Goal: Transaction & Acquisition: Purchase product/service

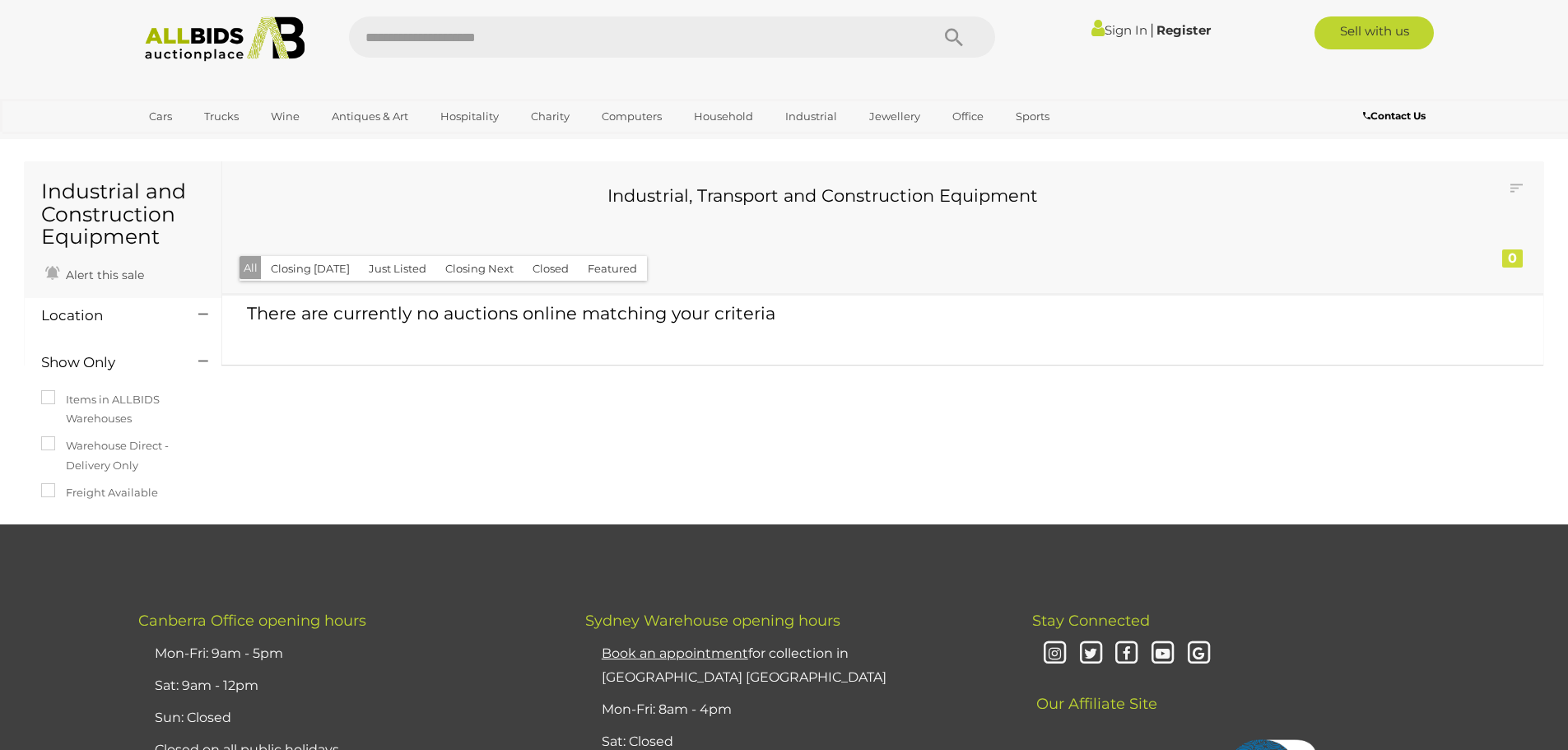
click at [195, 26] on img at bounding box center [225, 39] width 179 height 46
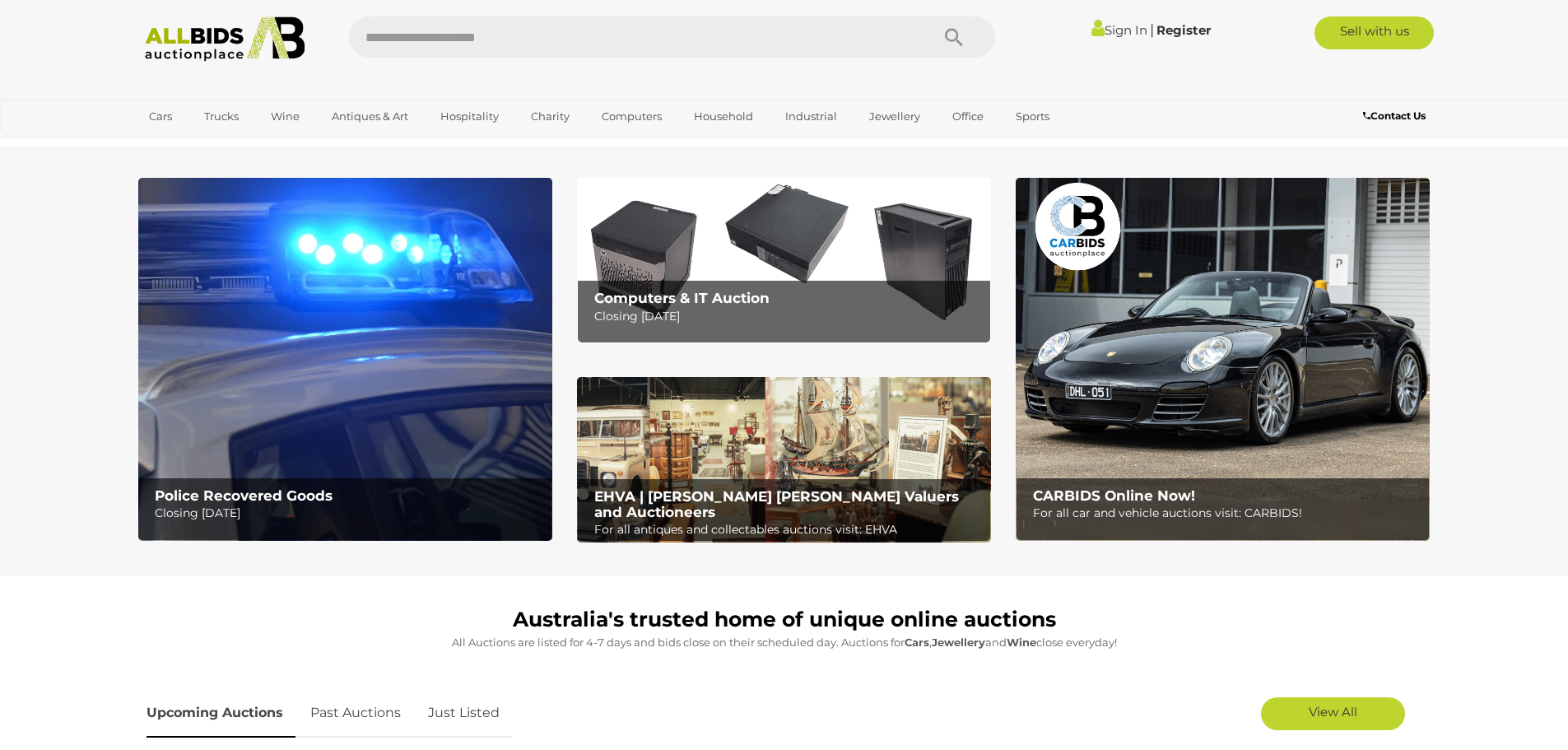
click at [759, 496] on b "EHVA | Evans Hastings Valuers and Auctioneers" at bounding box center [777, 504] width 365 height 32
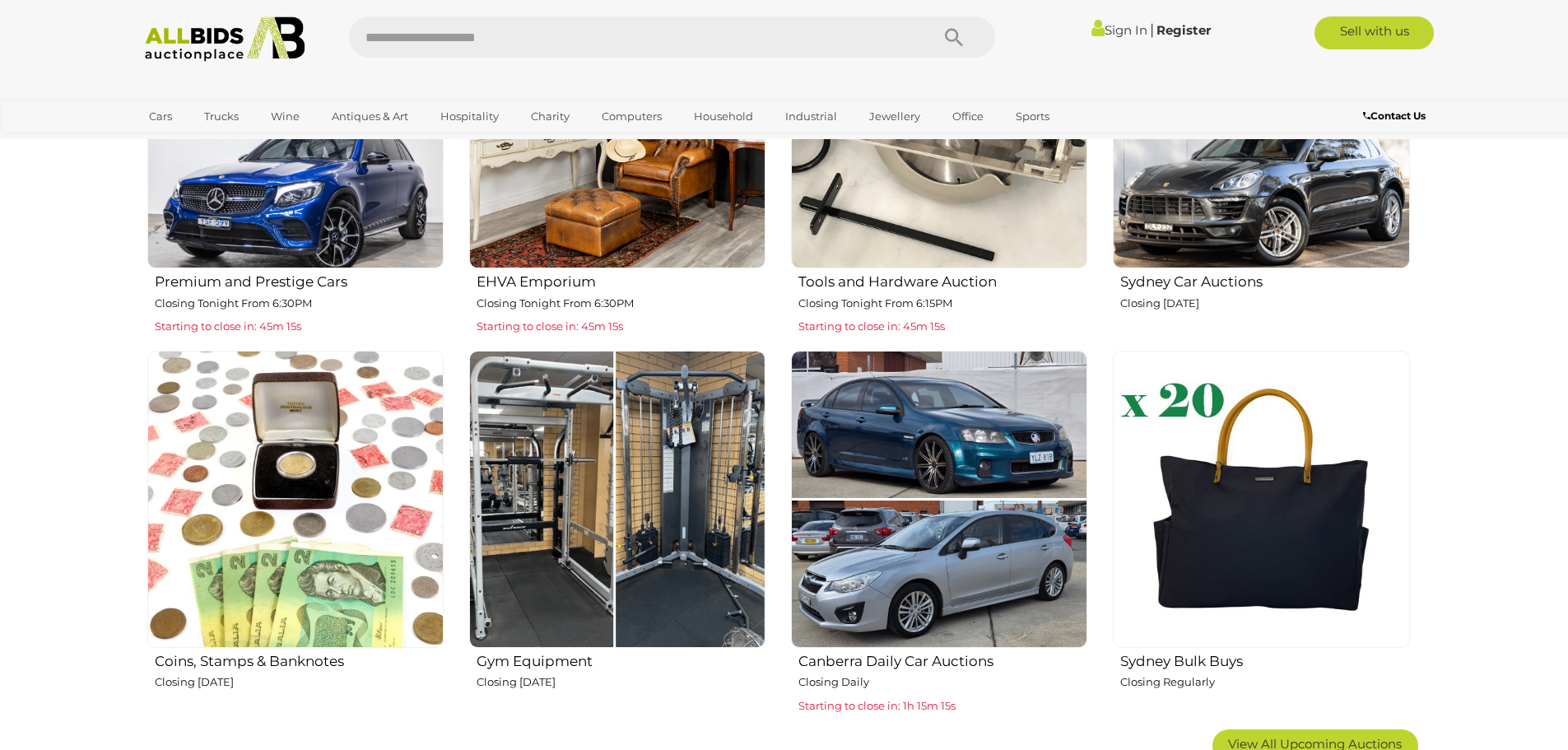
scroll to position [824, 0]
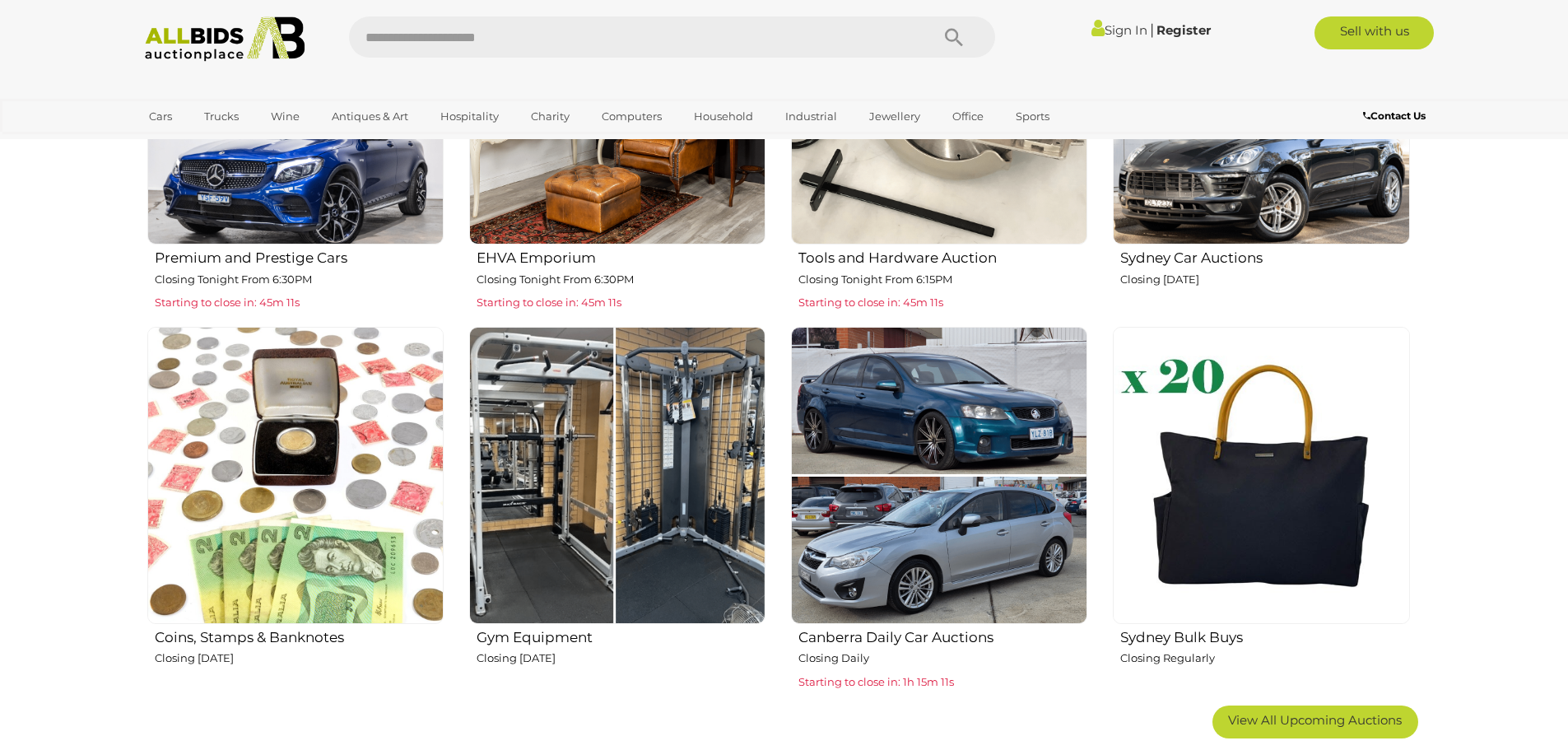
click at [599, 621] on img at bounding box center [617, 475] width 296 height 296
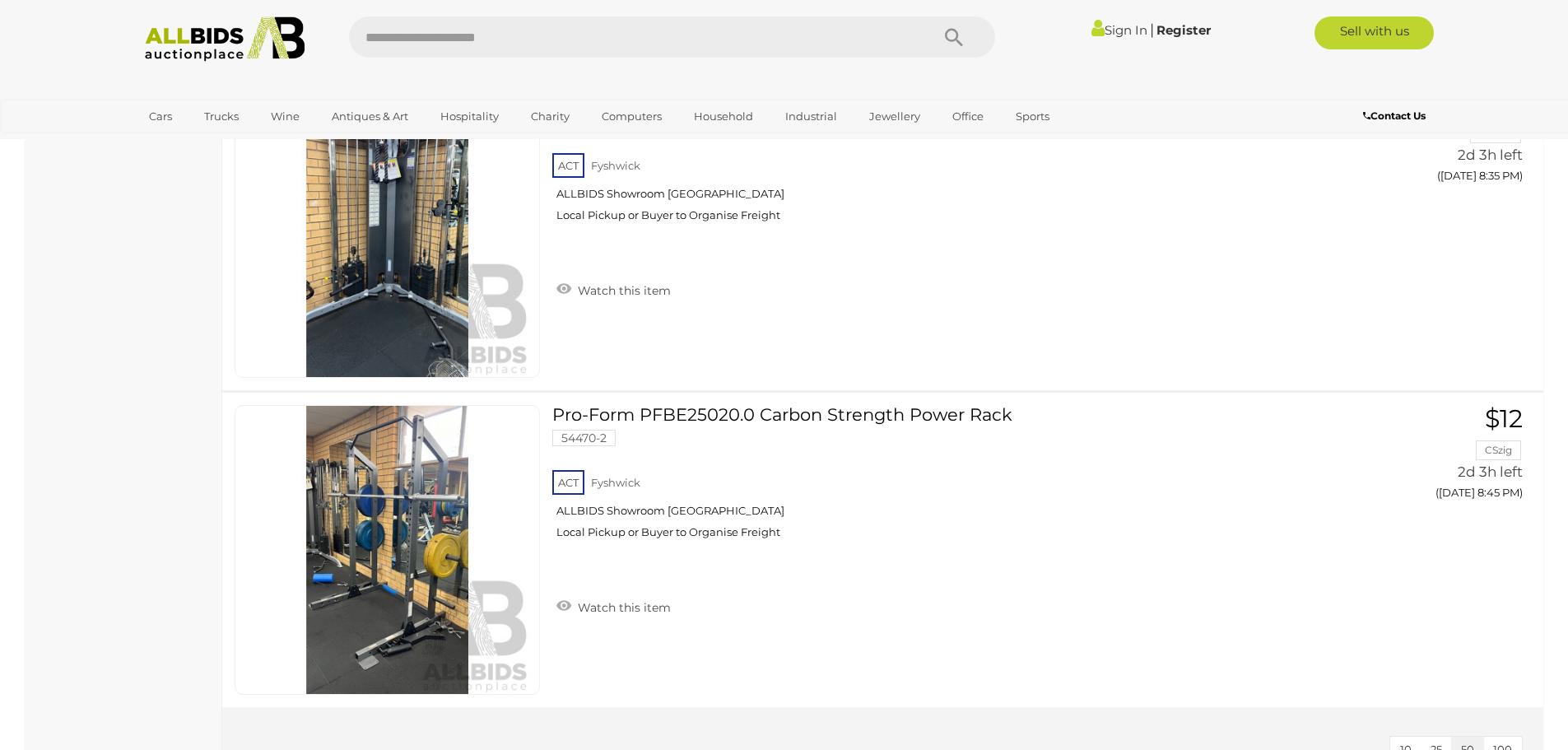
scroll to position [2141, 0]
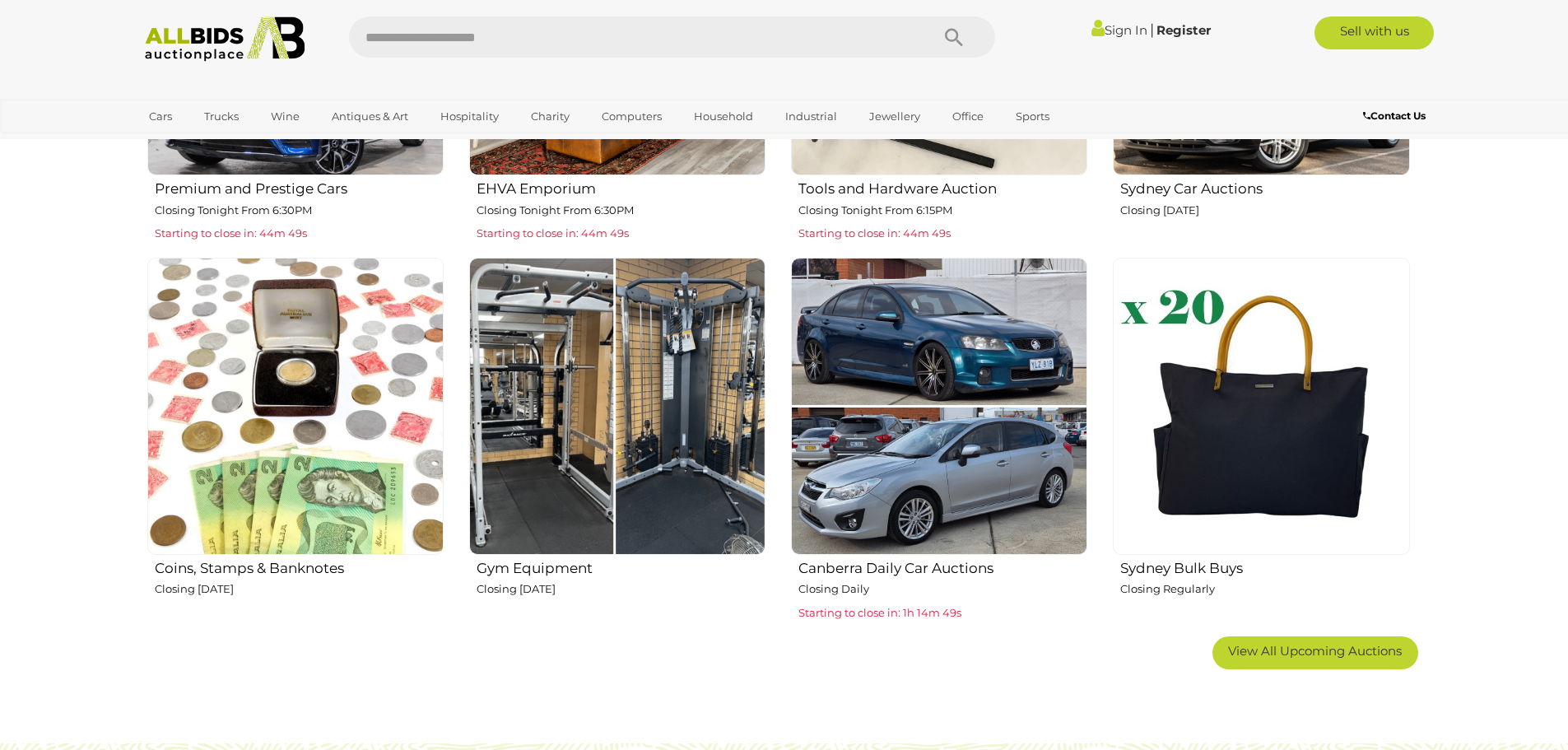
scroll to position [989, 0]
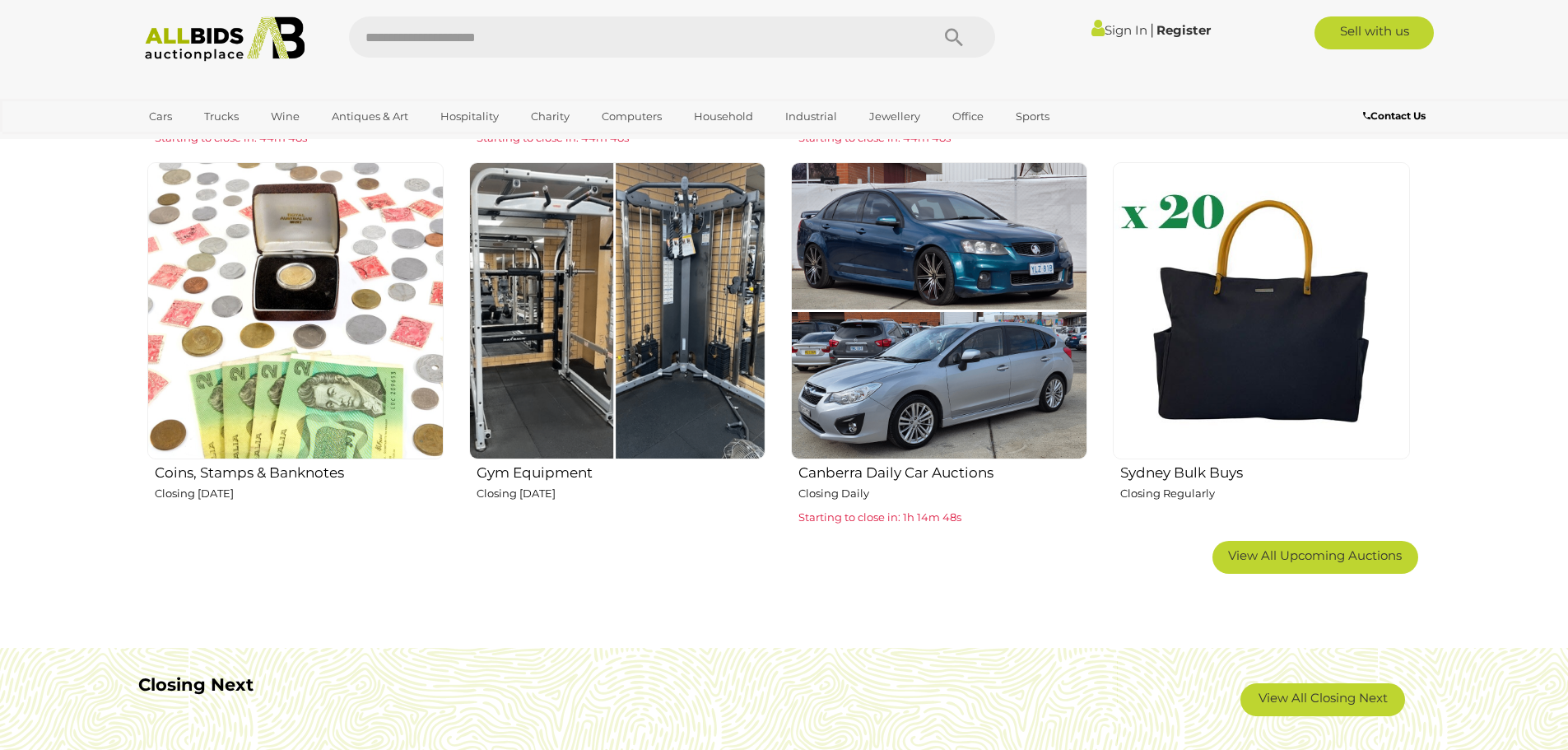
click at [847, 475] on h2 "Canberra Daily Car Auctions" at bounding box center [944, 471] width 289 height 20
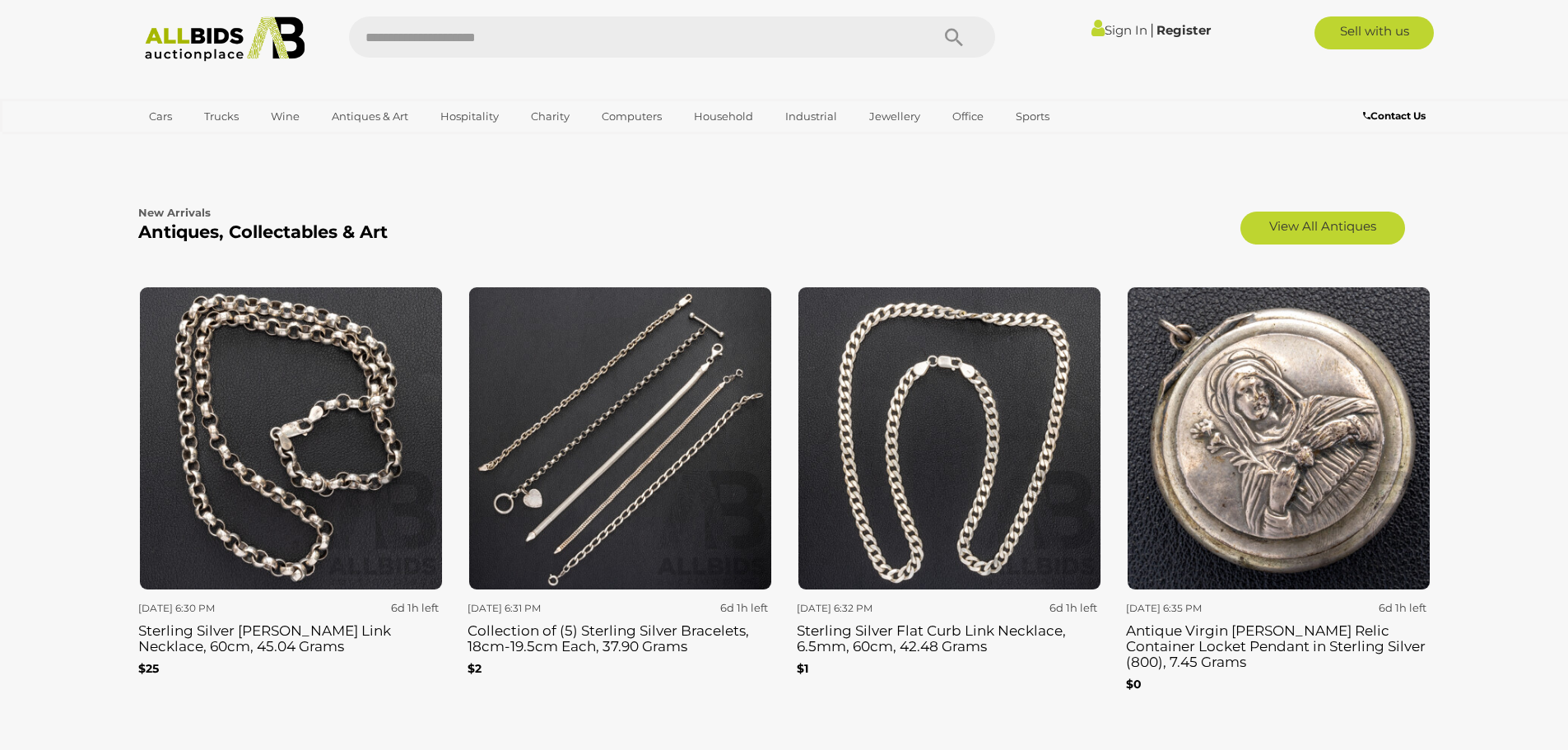
scroll to position [2470, 0]
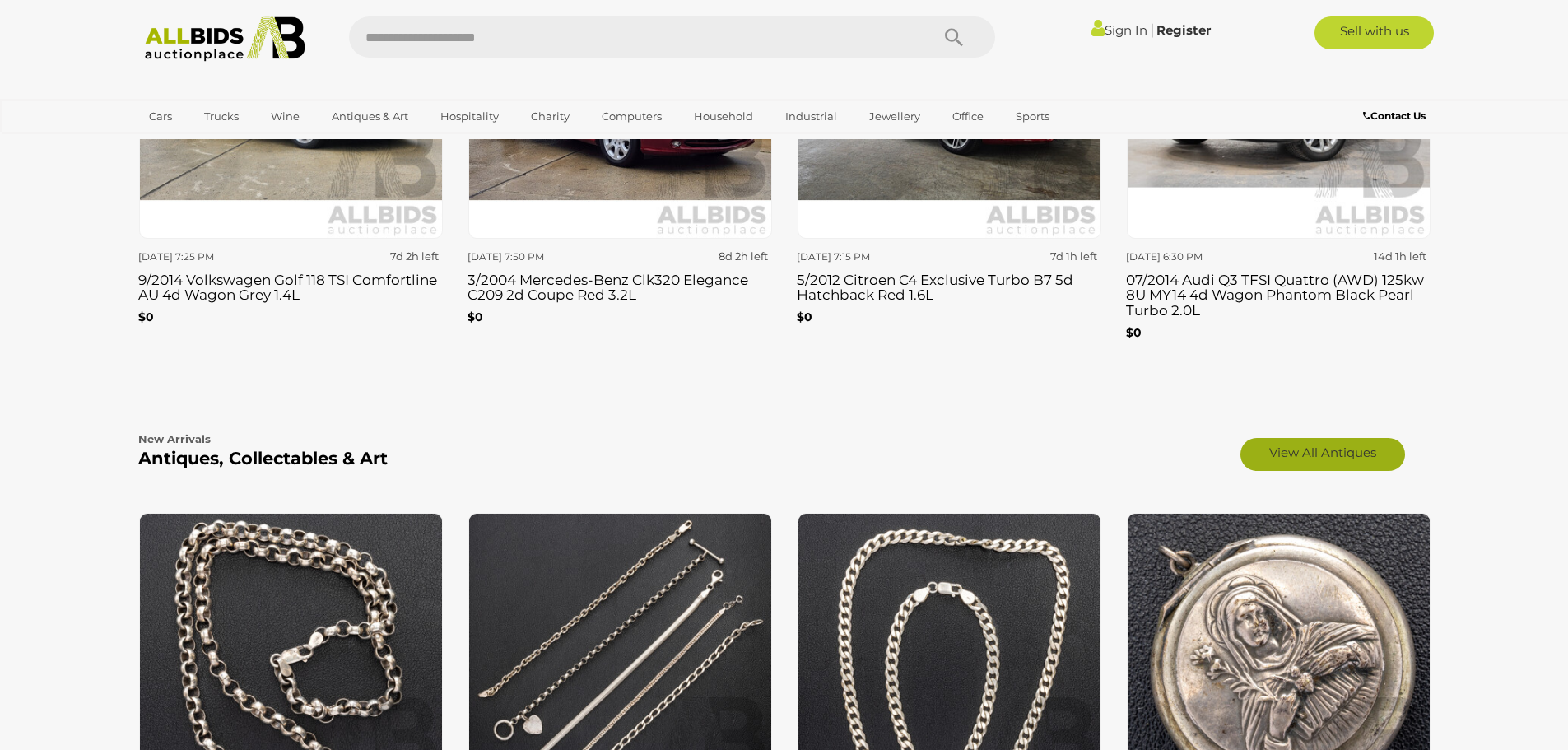
click at [1329, 439] on link "View All Antiques" at bounding box center [1323, 454] width 165 height 33
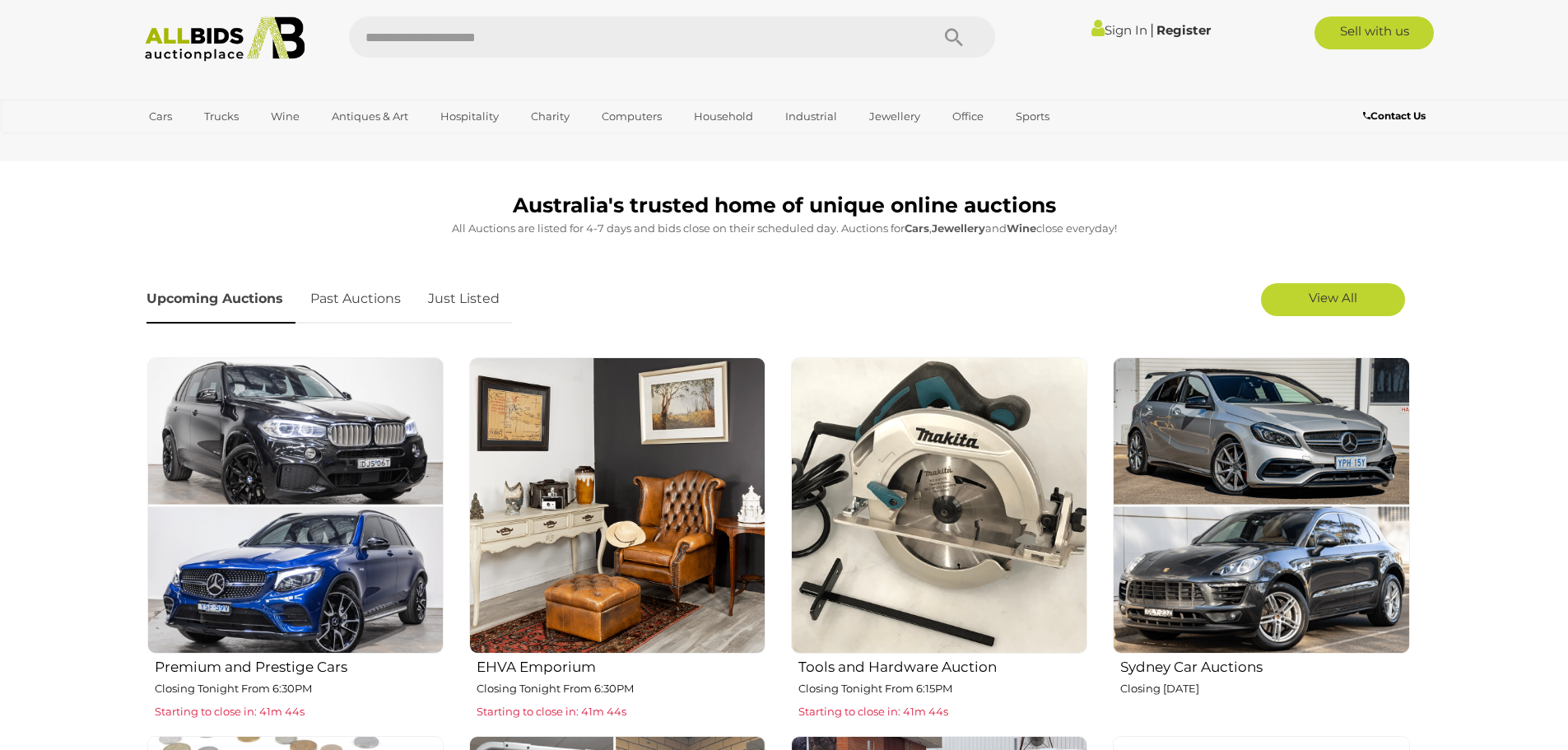
scroll to position [411, 0]
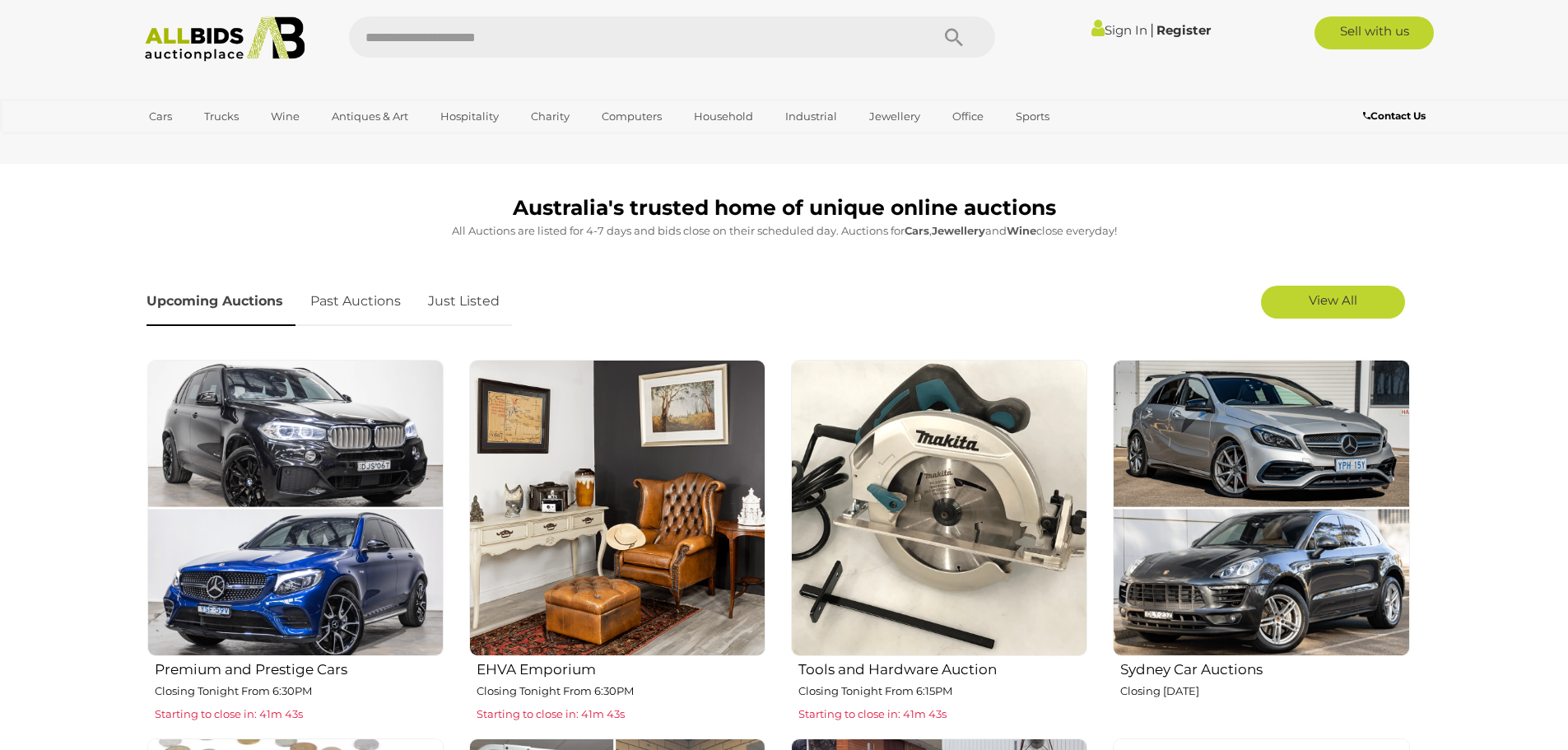
click at [900, 455] on img at bounding box center [939, 508] width 296 height 296
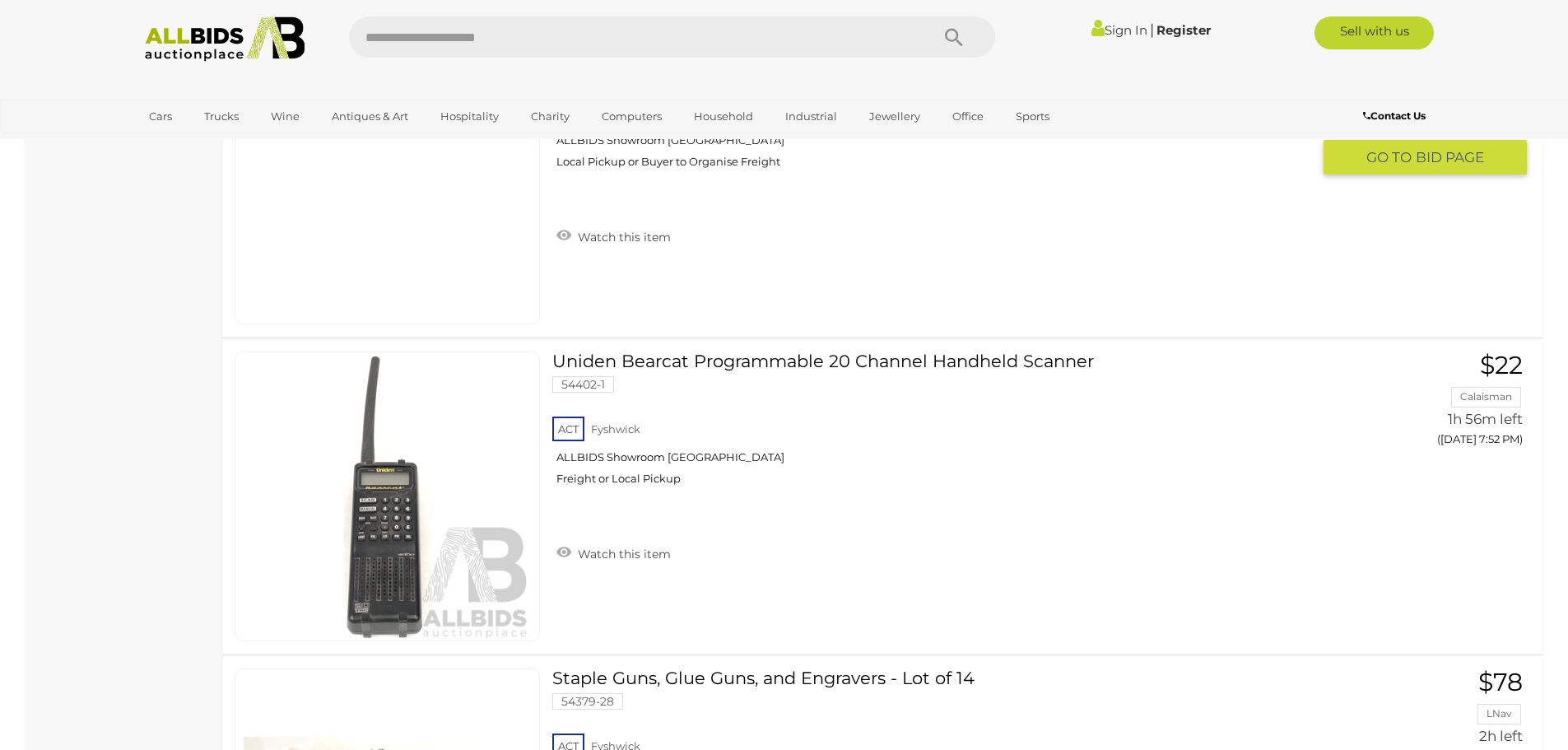
scroll to position [7824, 0]
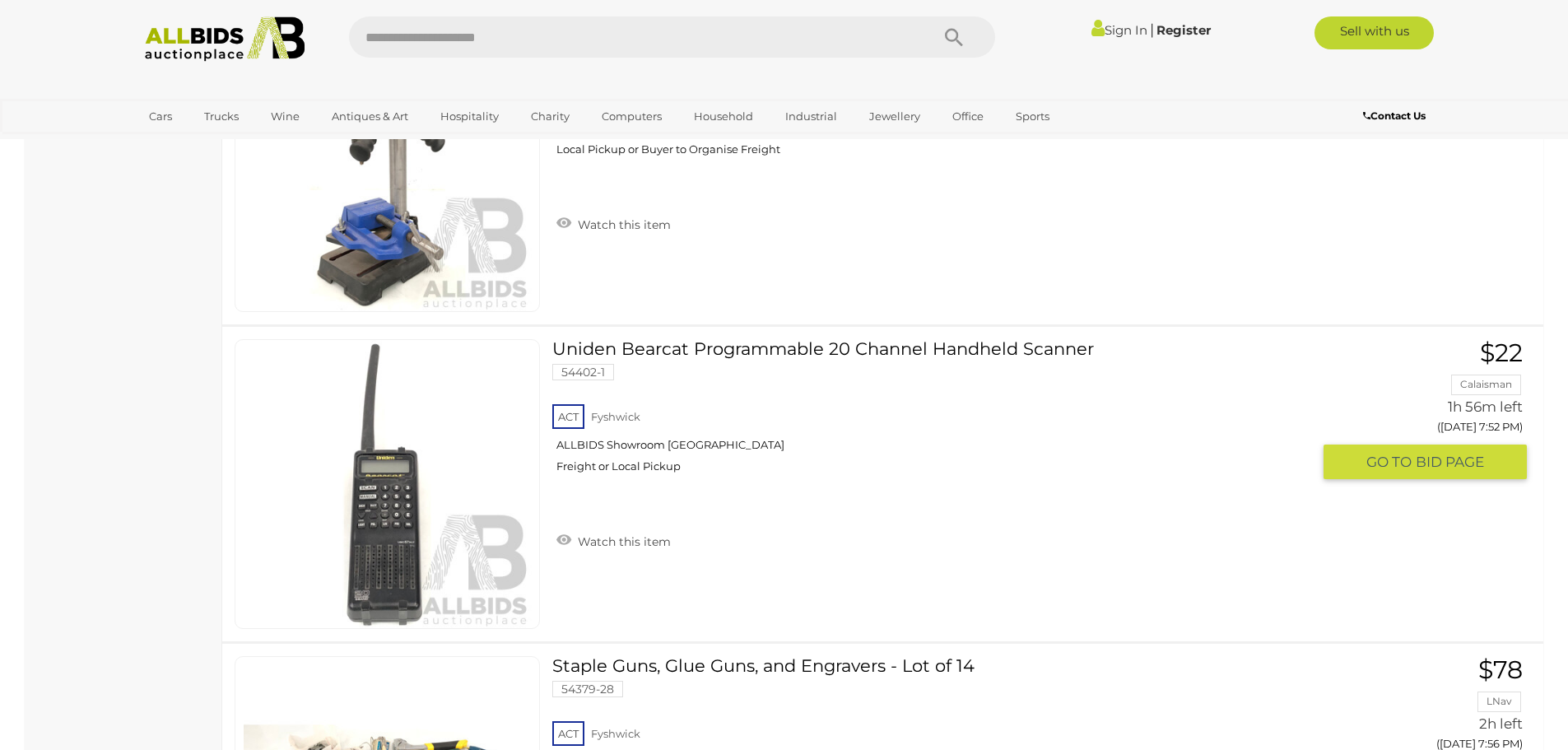
click at [772, 486] on div "ACT Fyshwick ALLBIDS Showroom Fyshwick Freight or Local Pickup" at bounding box center [931, 443] width 759 height 85
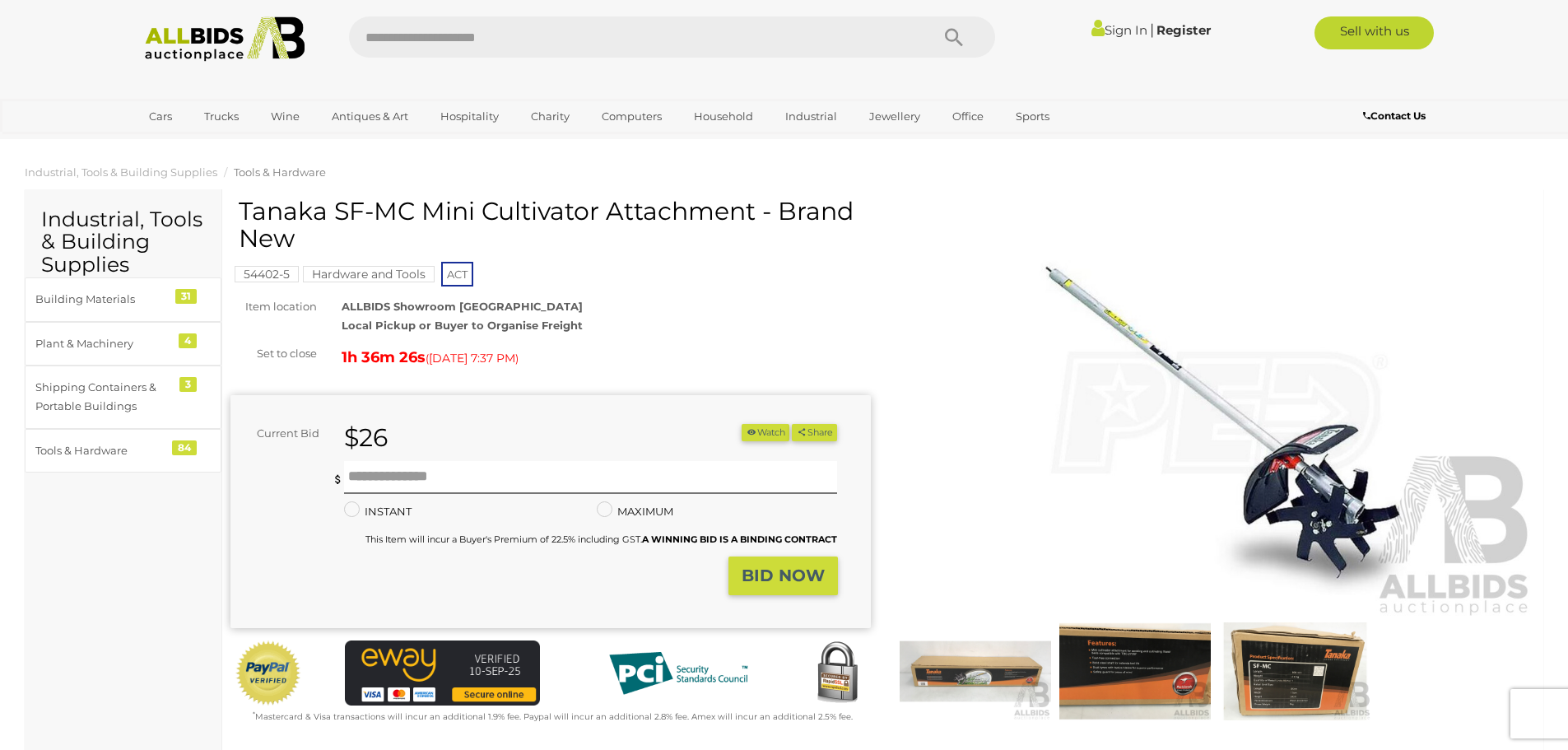
click at [71, 88] on div "Sign In |" at bounding box center [784, 69] width 1568 height 139
click at [188, 50] on img at bounding box center [225, 39] width 179 height 46
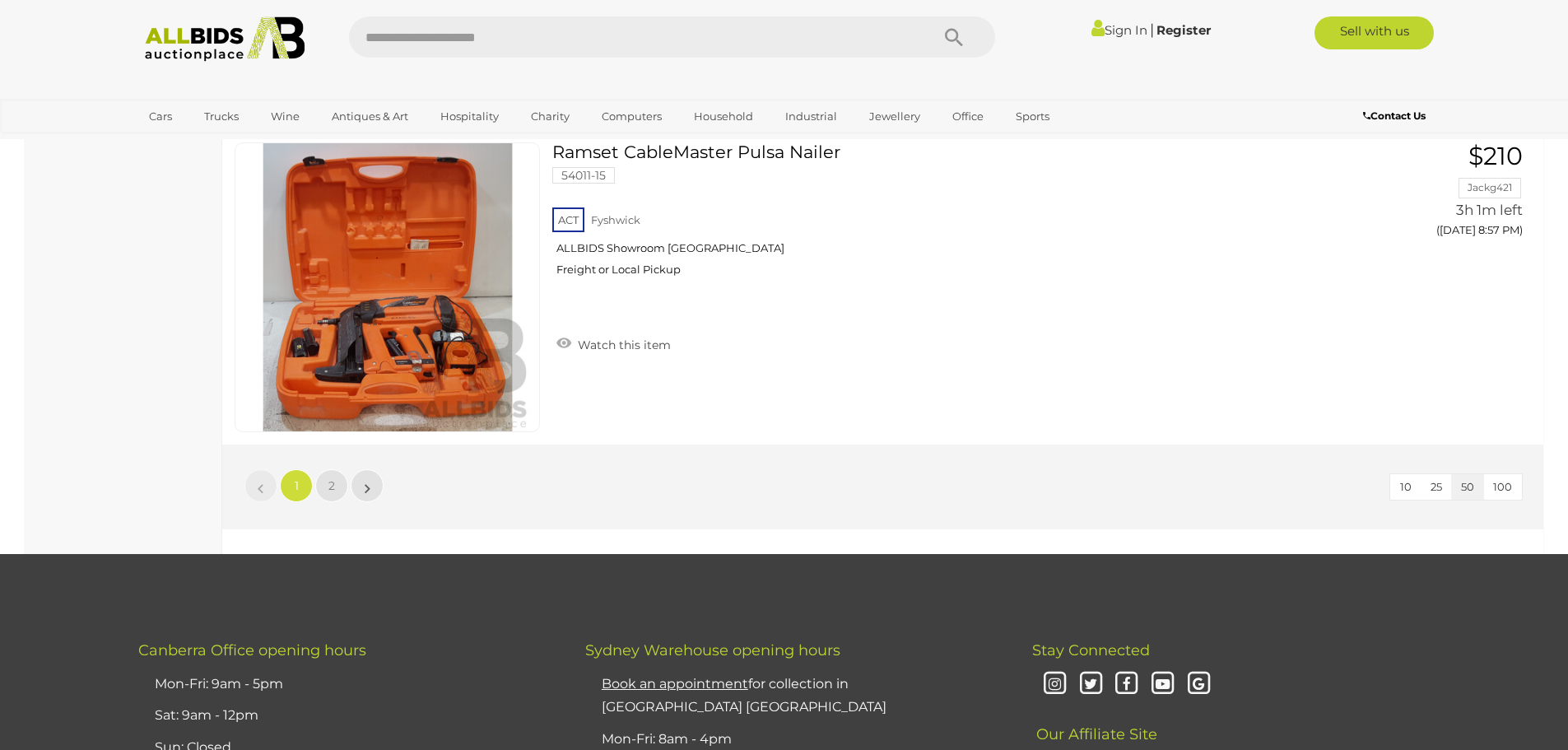
scroll to position [15475, 0]
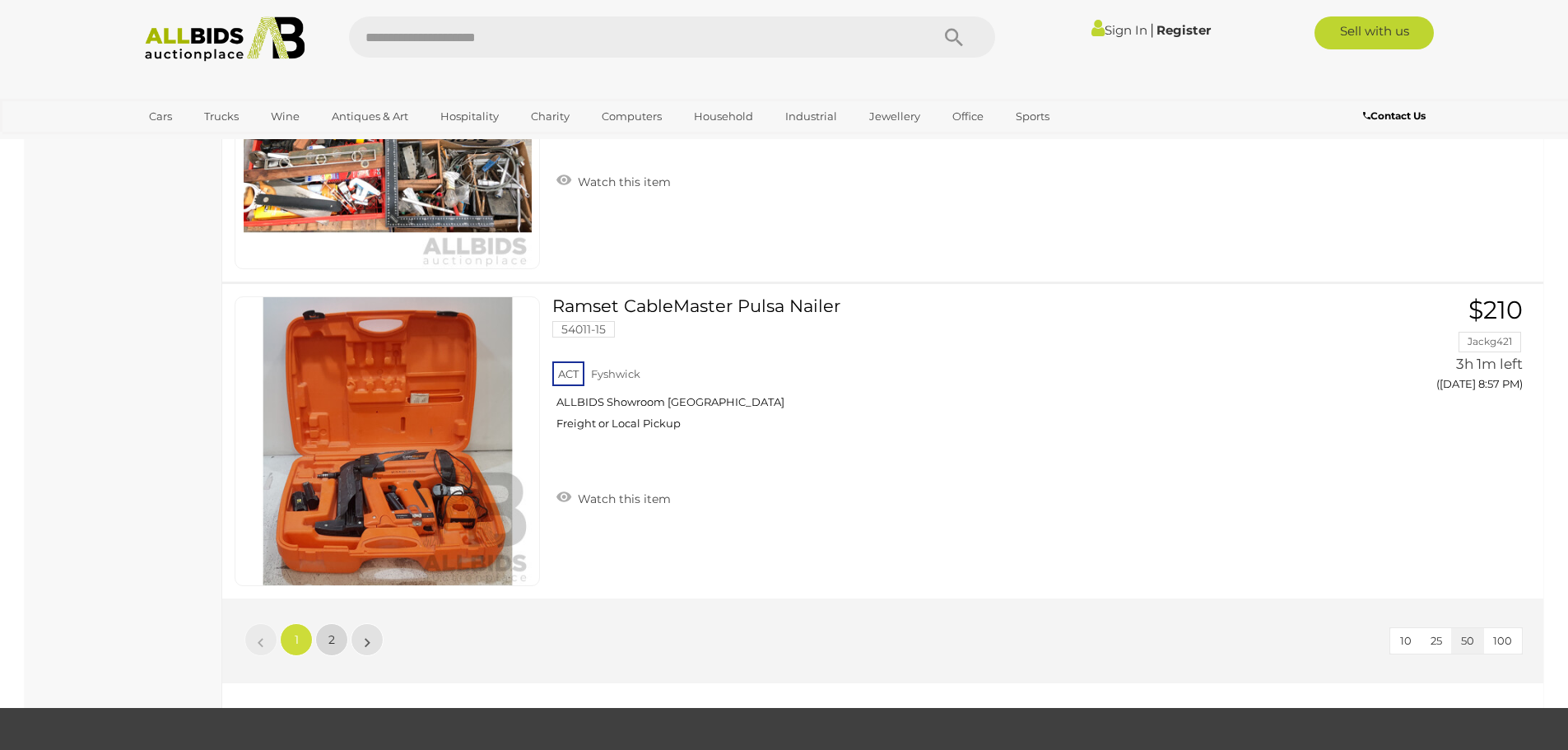
click at [331, 641] on span "2" at bounding box center [332, 639] width 7 height 15
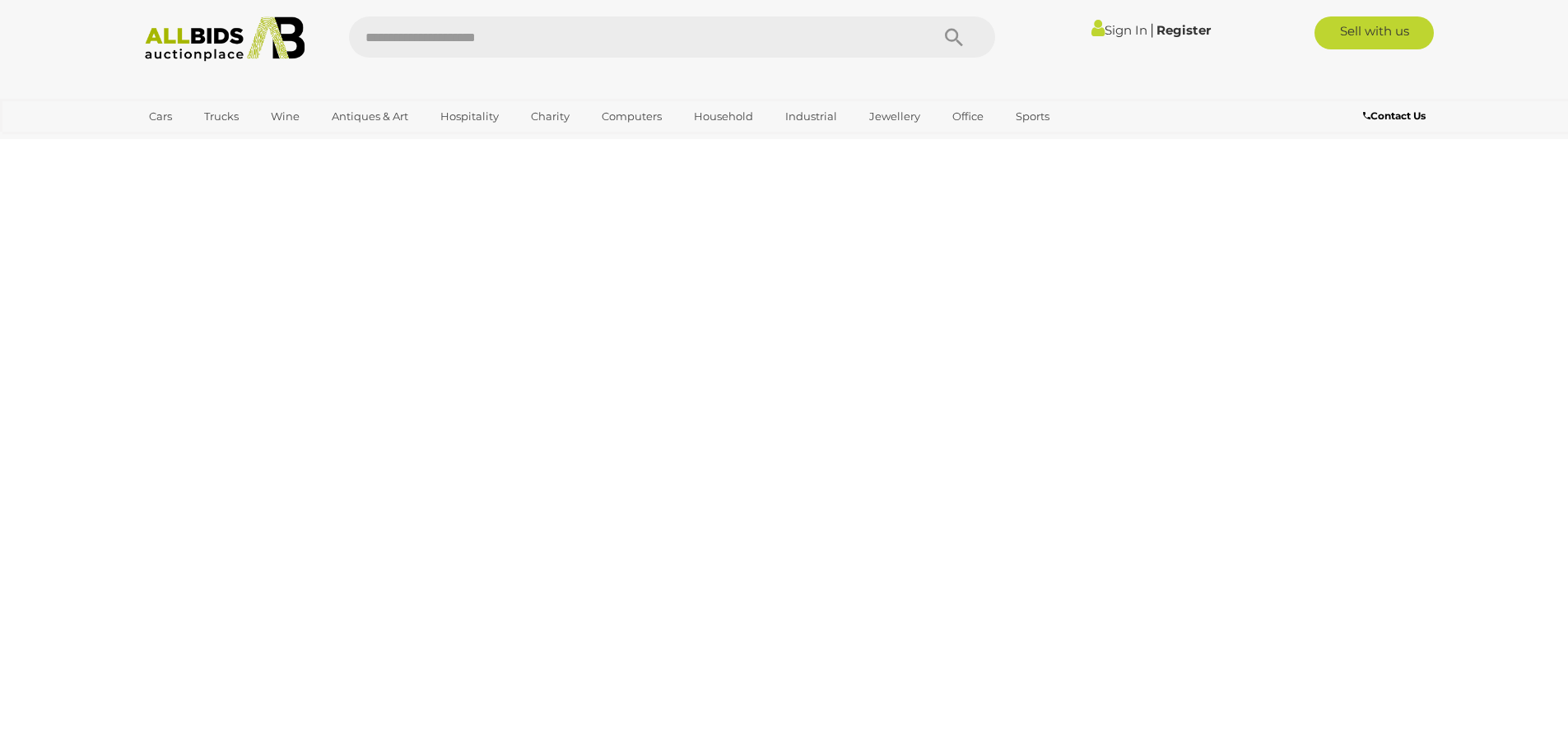
scroll to position [57, 0]
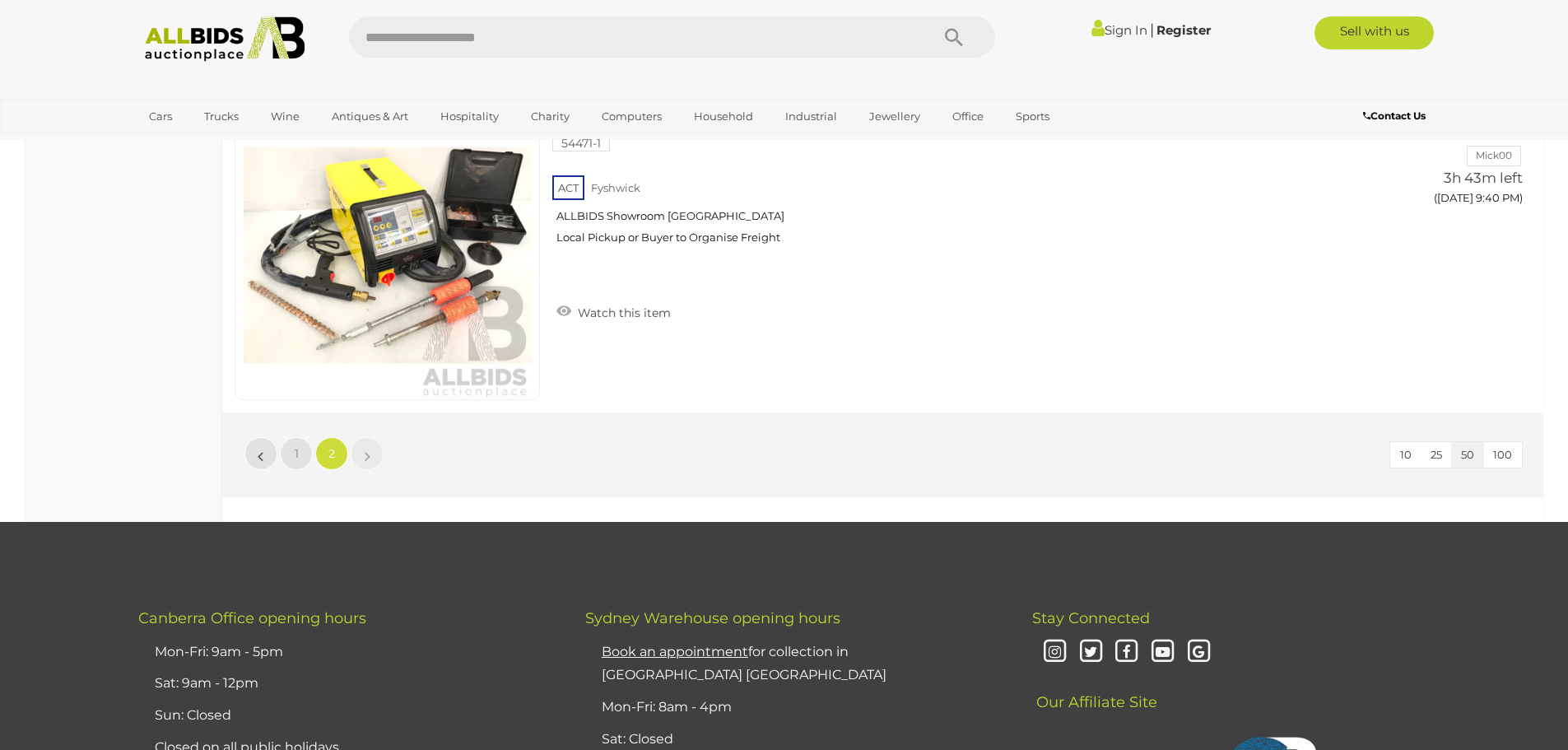
scroll to position [4010, 0]
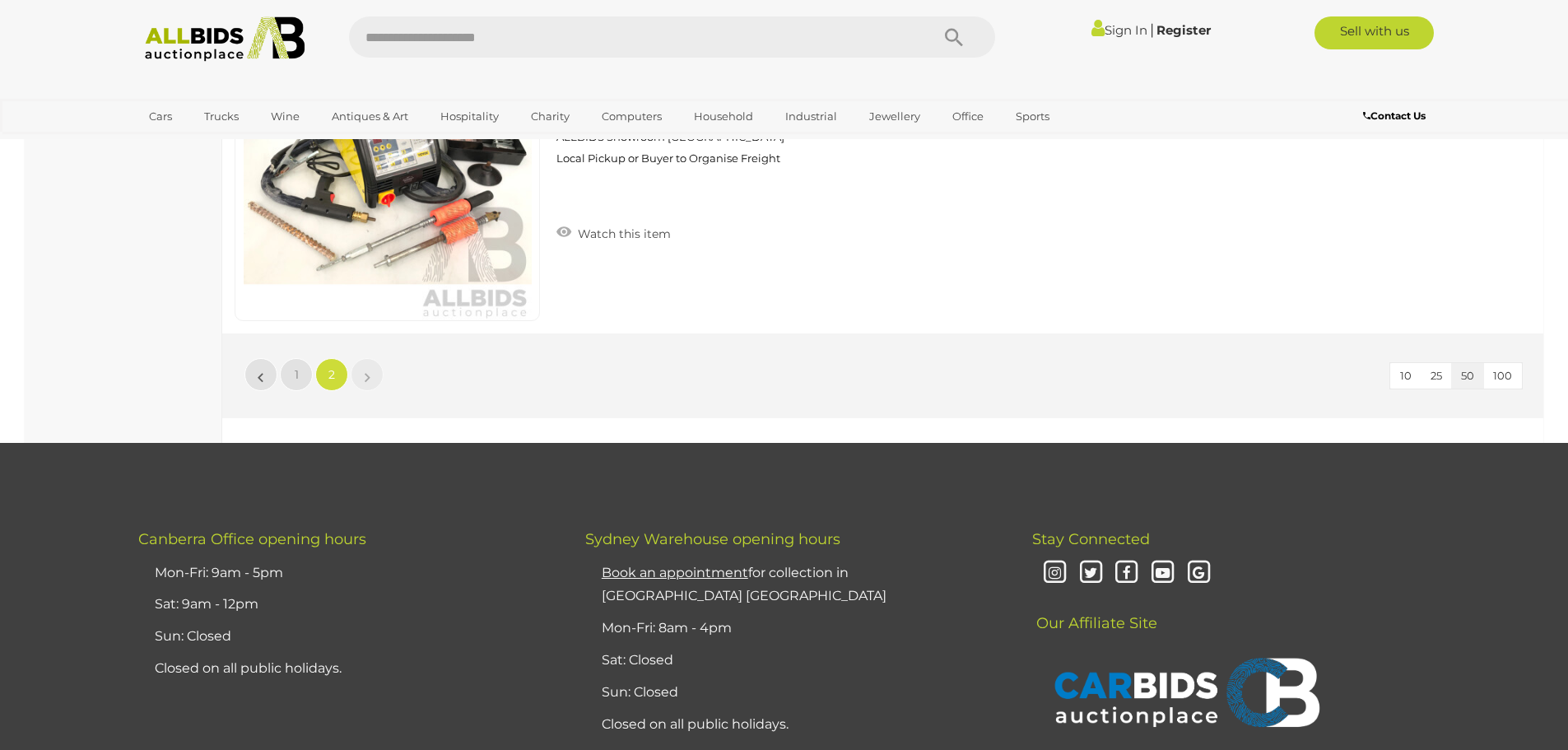
click at [214, 35] on img at bounding box center [225, 39] width 179 height 46
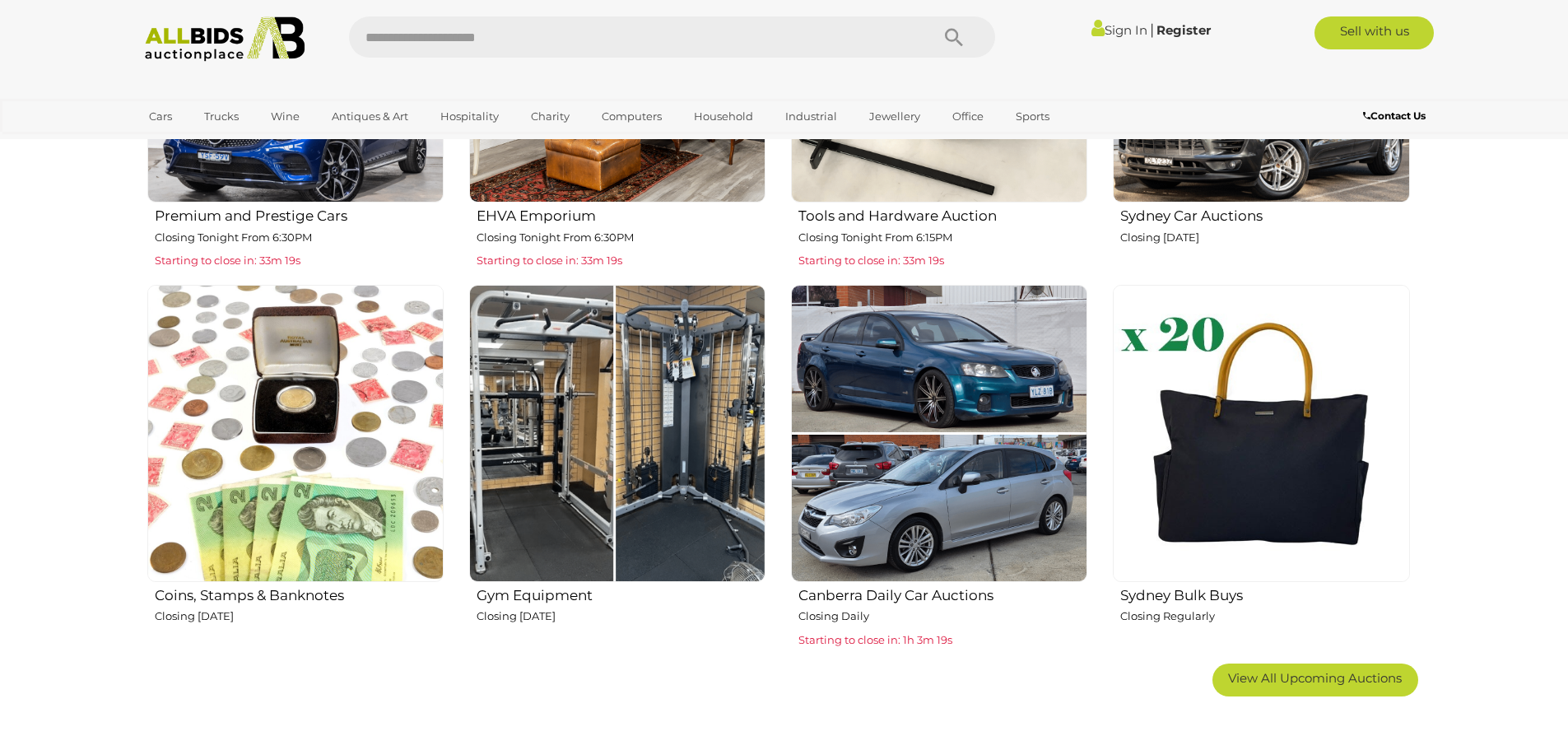
scroll to position [906, 0]
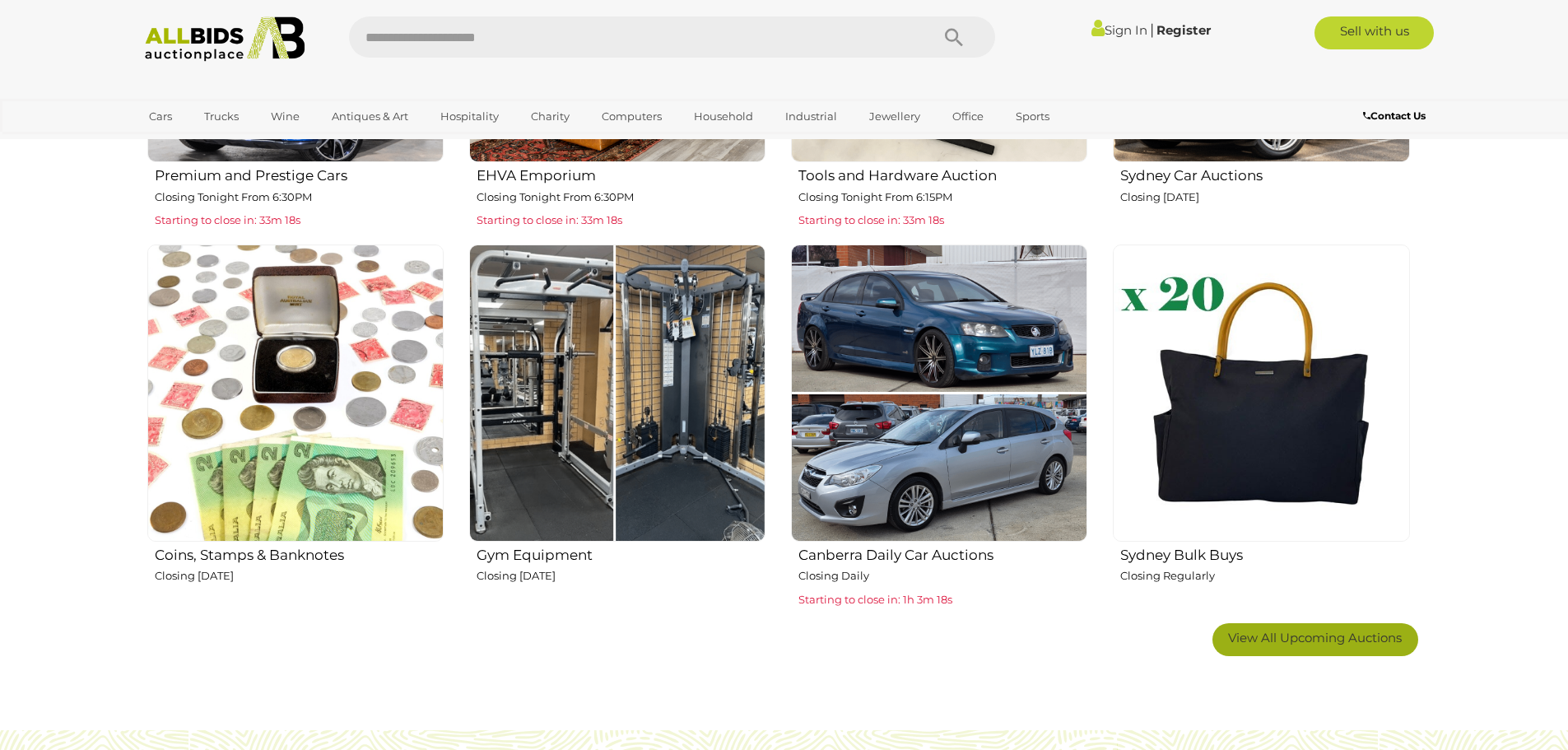
click at [1306, 650] on link "View All Upcoming Auctions" at bounding box center [1315, 640] width 206 height 33
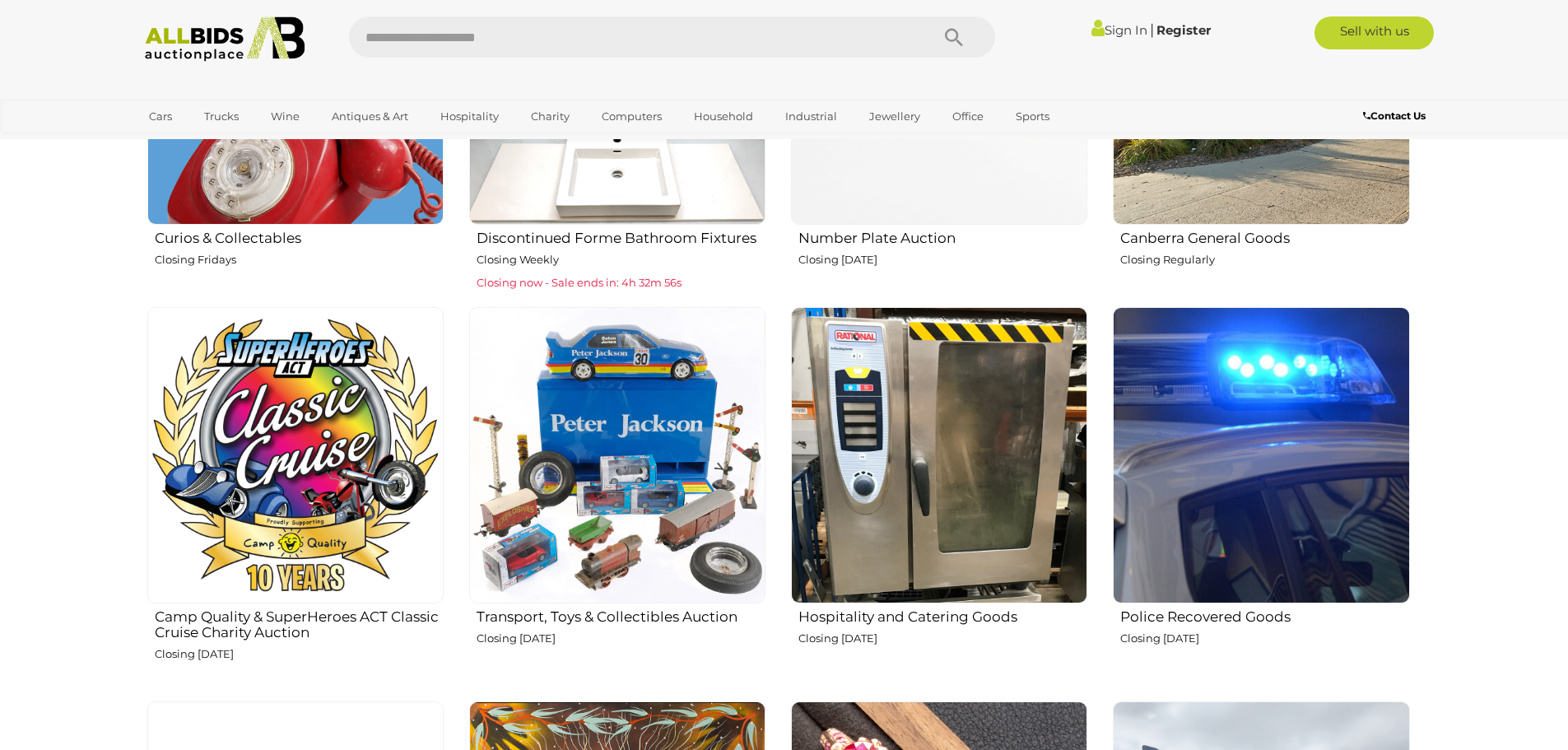
scroll to position [1647, 0]
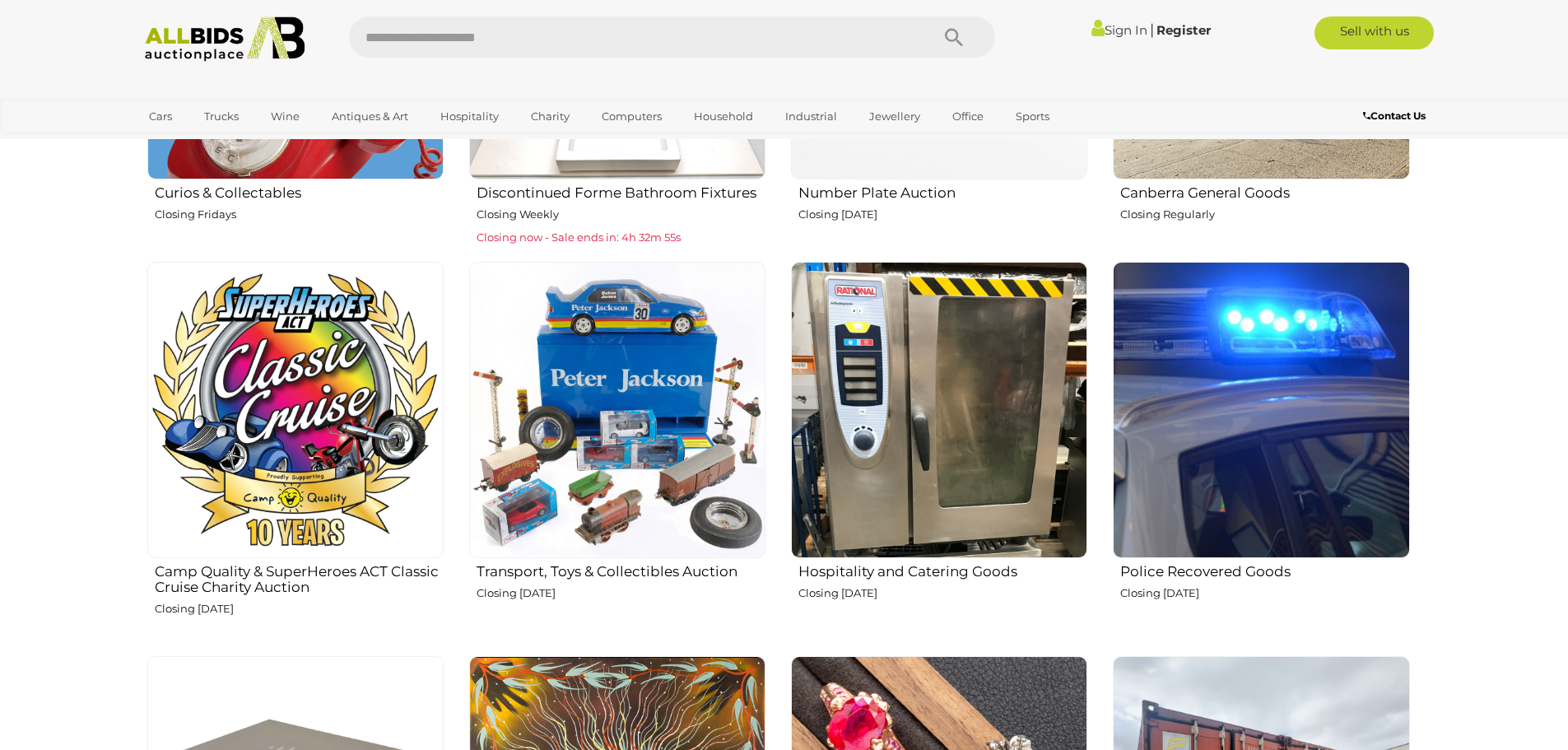
click at [1204, 568] on h2 "Police Recovered Goods" at bounding box center [1265, 569] width 289 height 20
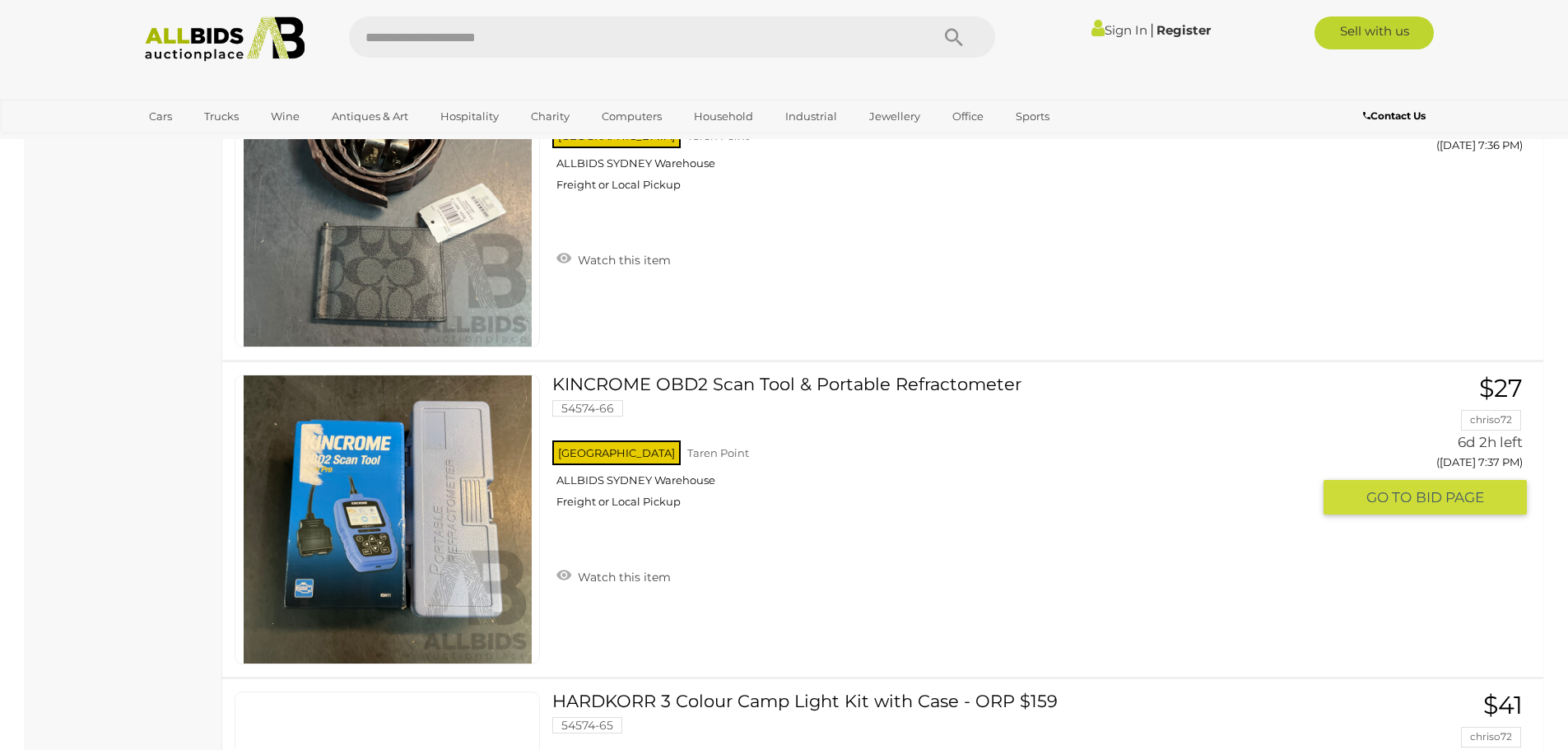
scroll to position [11694, 0]
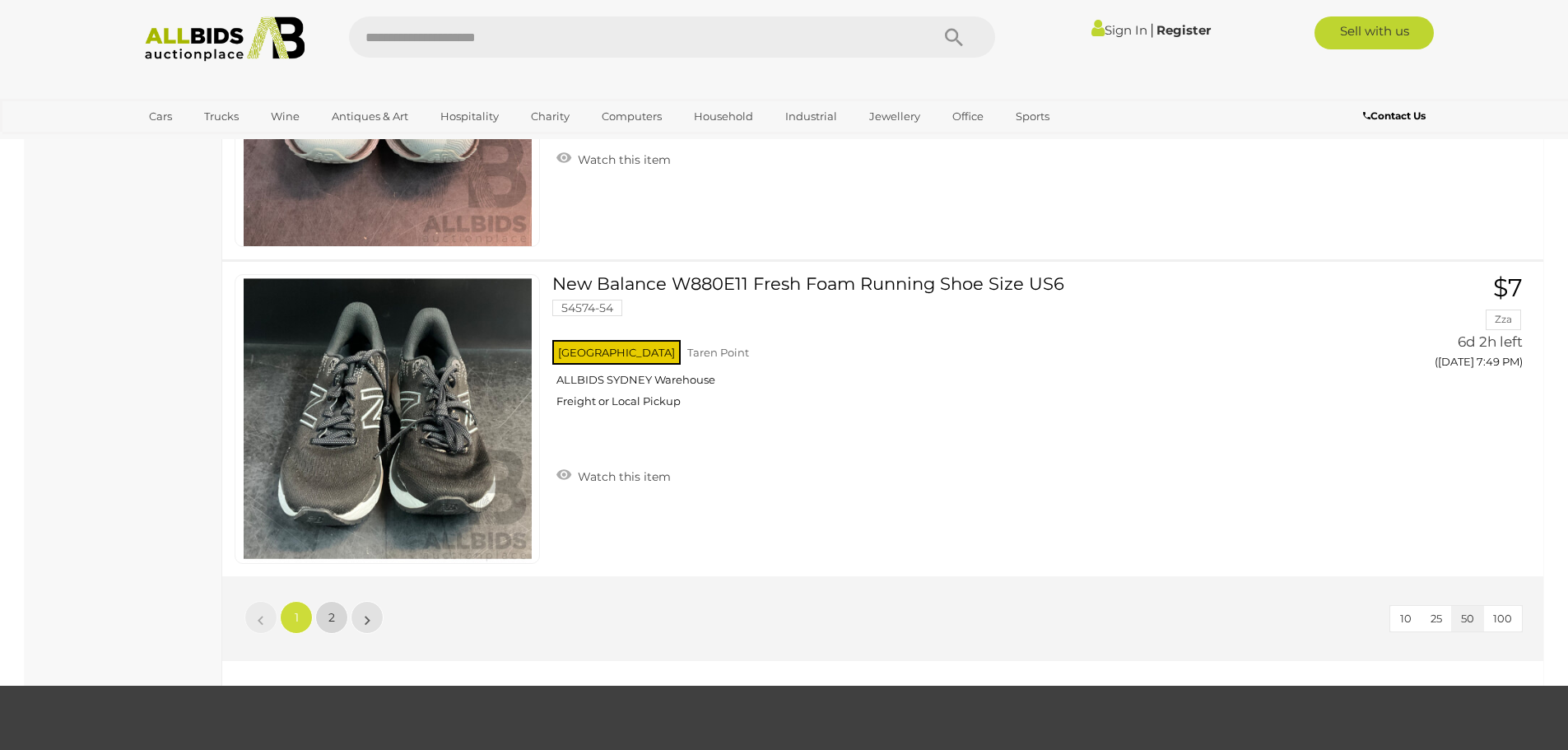
click at [338, 617] on link "2" at bounding box center [332, 618] width 33 height 33
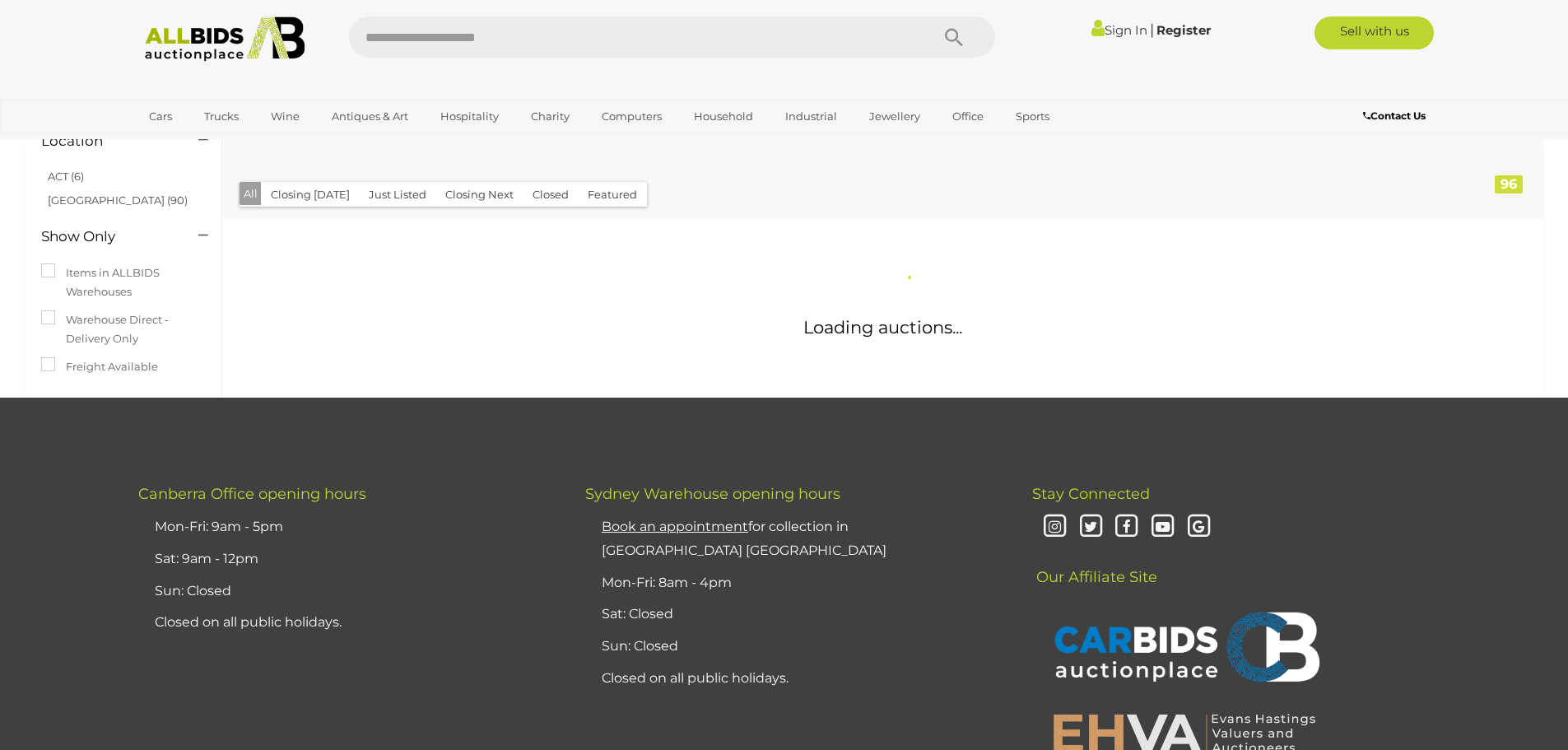
scroll to position [21, 0]
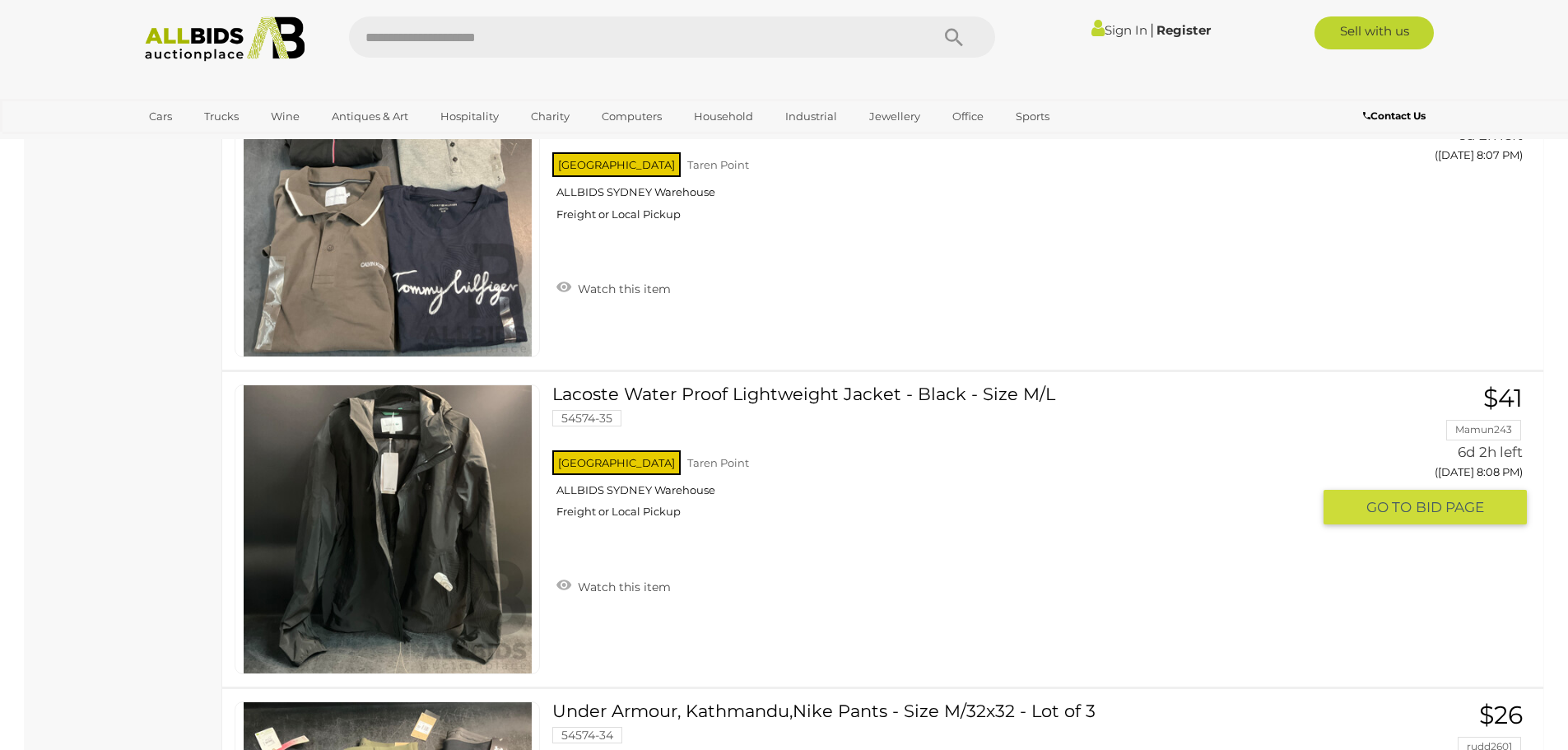
scroll to position [6341, 0]
click at [724, 391] on link "Lacoste Water Proof Lightweight Jacket - Black - Size M/L 54574-35 NSW Taren Po…" at bounding box center [937, 458] width 746 height 146
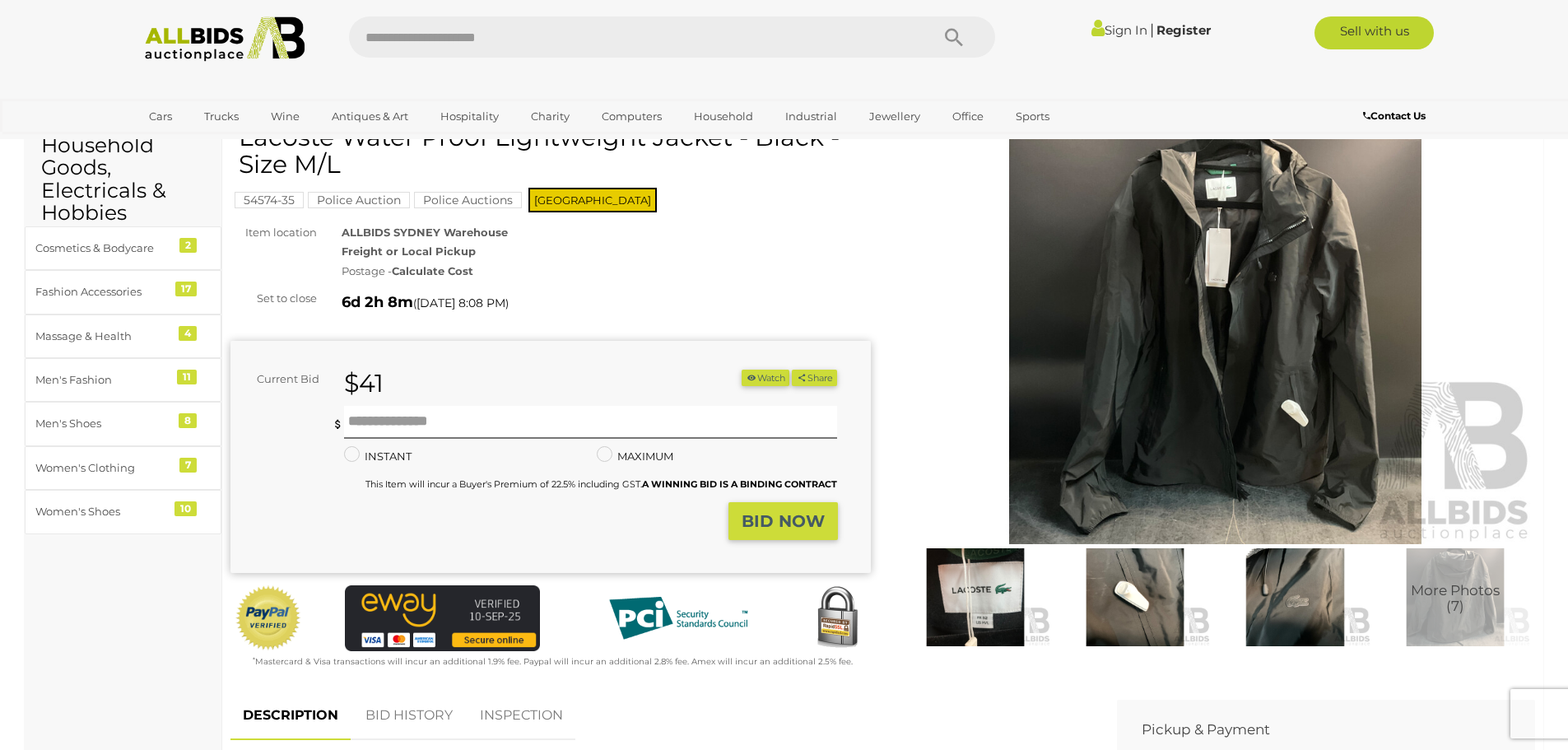
scroll to position [165, 0]
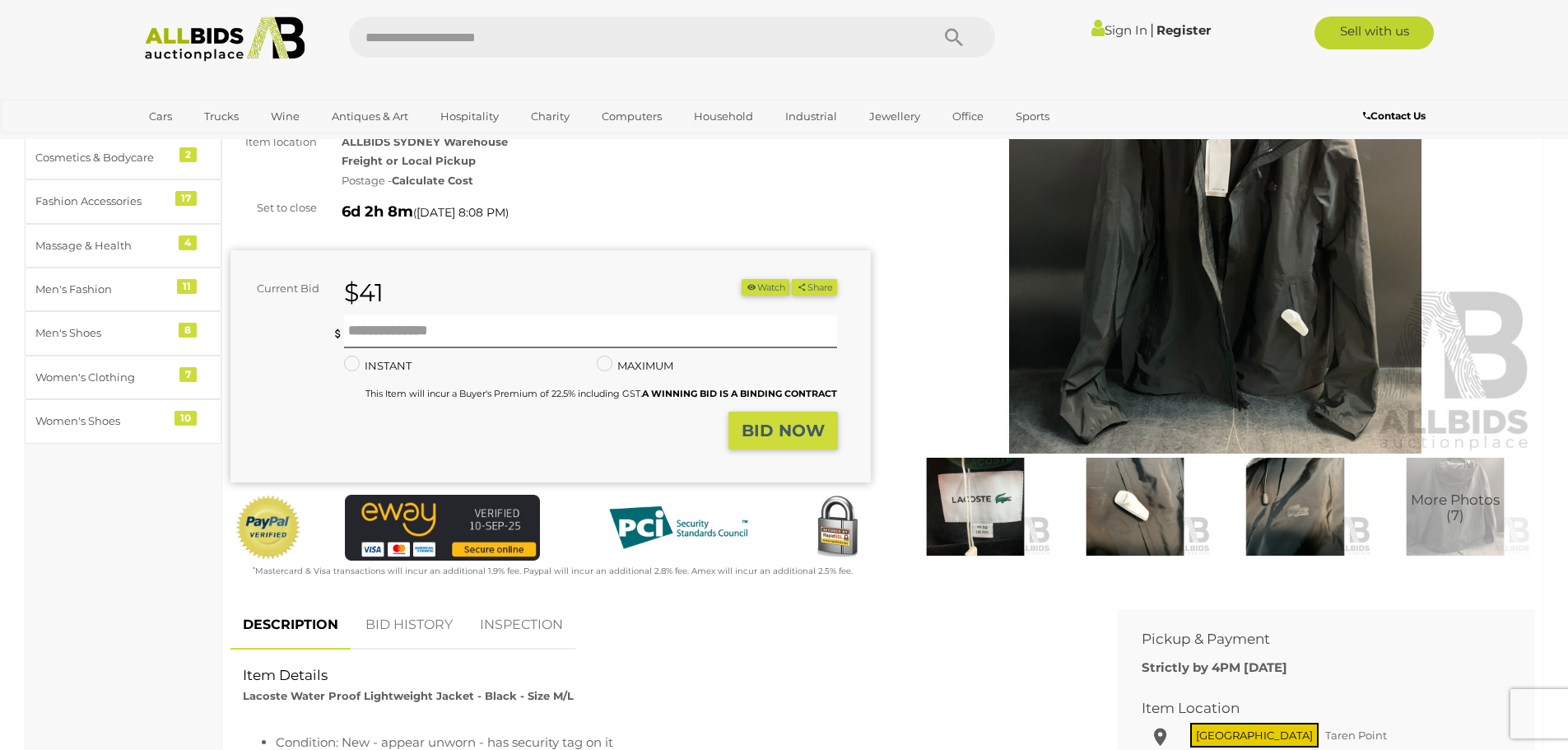
click at [1138, 506] on img at bounding box center [1135, 507] width 152 height 98
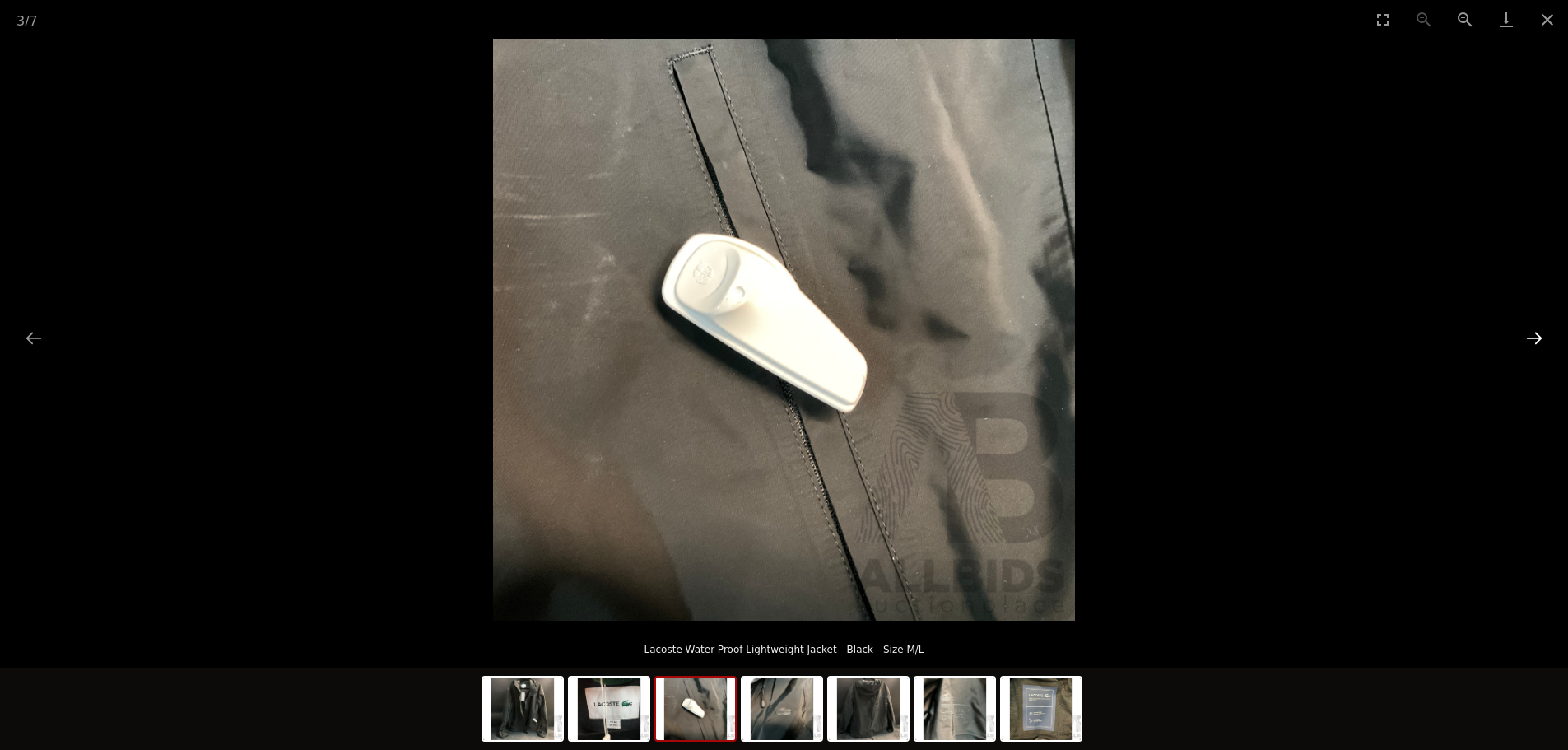
click at [1522, 329] on button "Next slide" at bounding box center [1534, 338] width 34 height 32
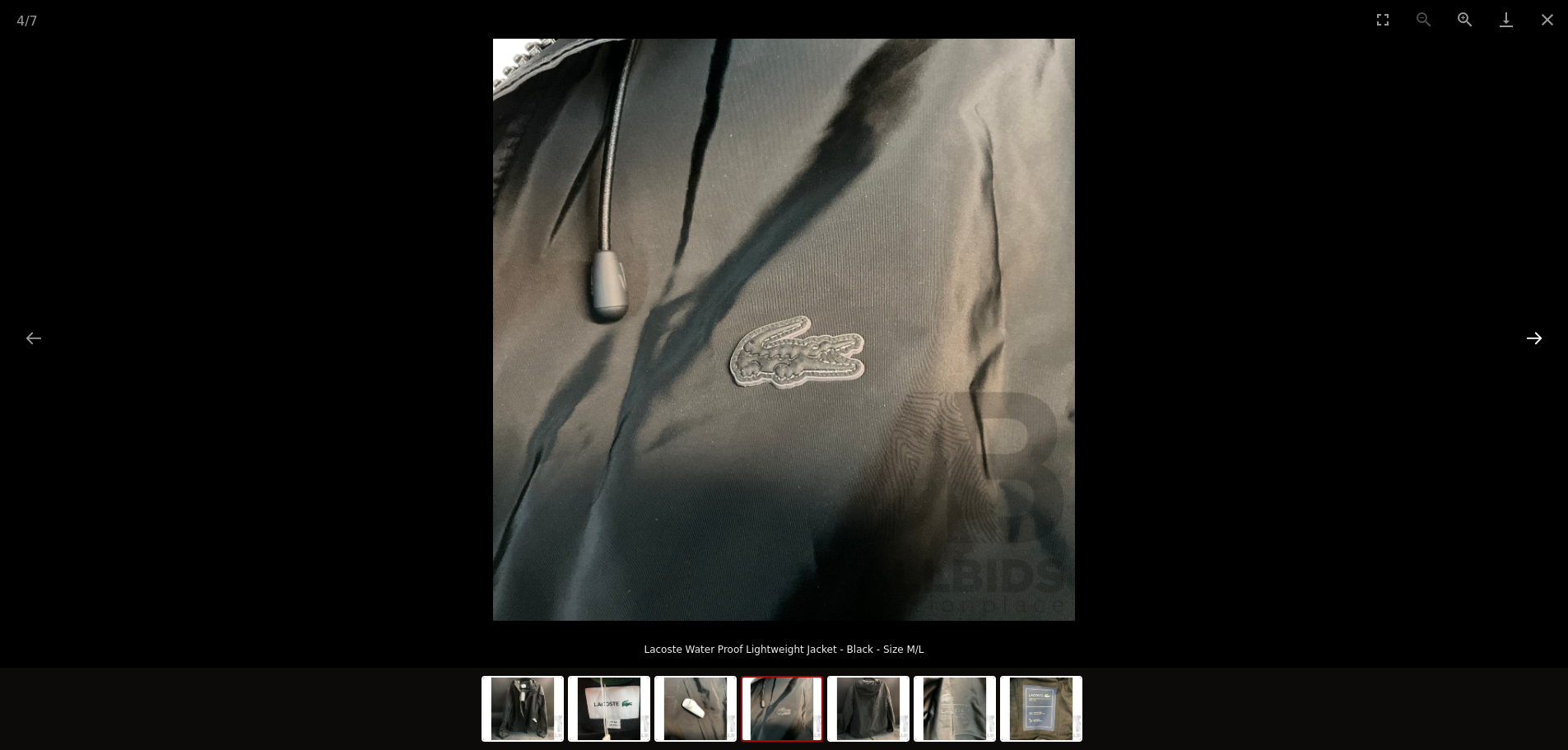
click at [1523, 329] on button "Next slide" at bounding box center [1534, 338] width 34 height 32
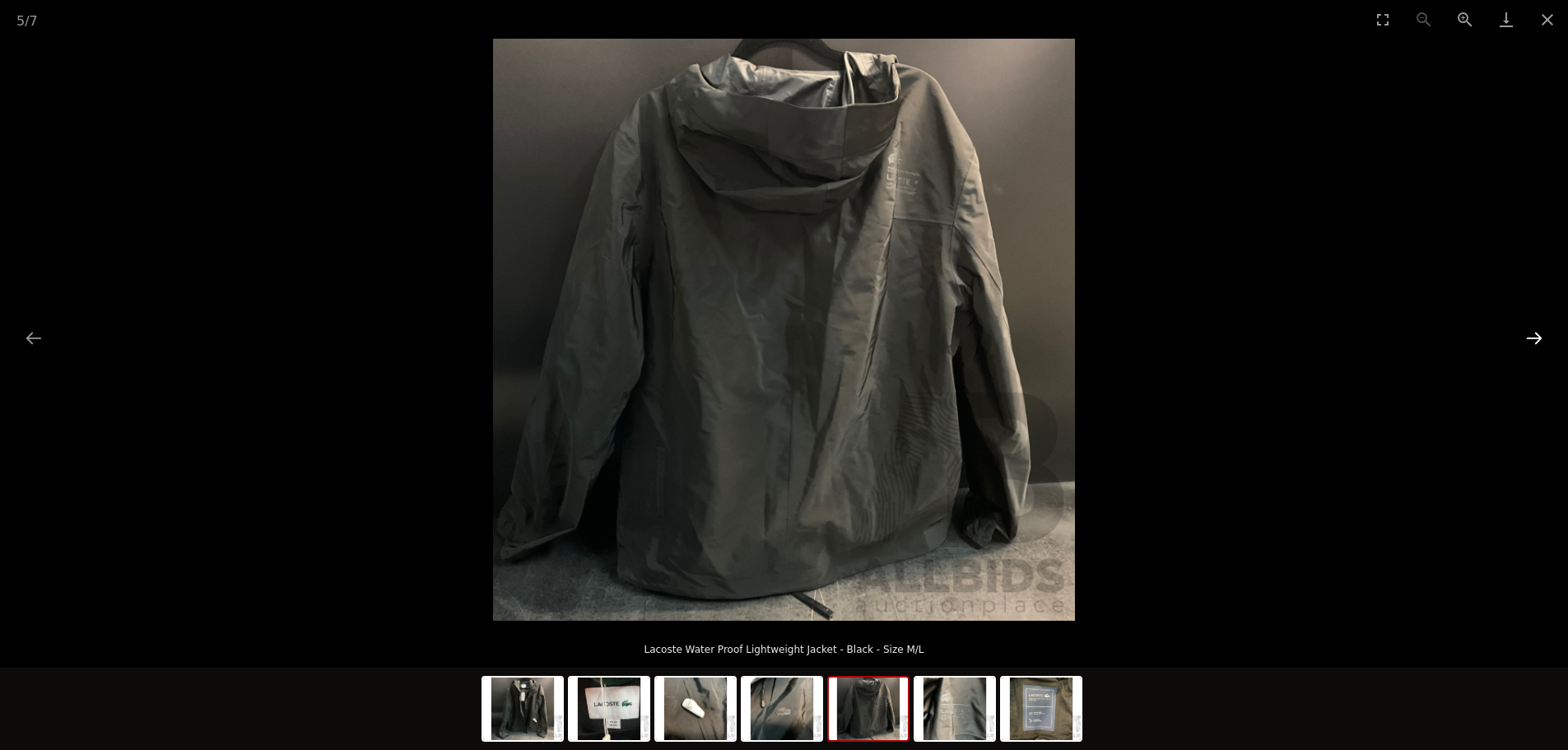
click at [1523, 329] on button "Next slide" at bounding box center [1534, 338] width 34 height 32
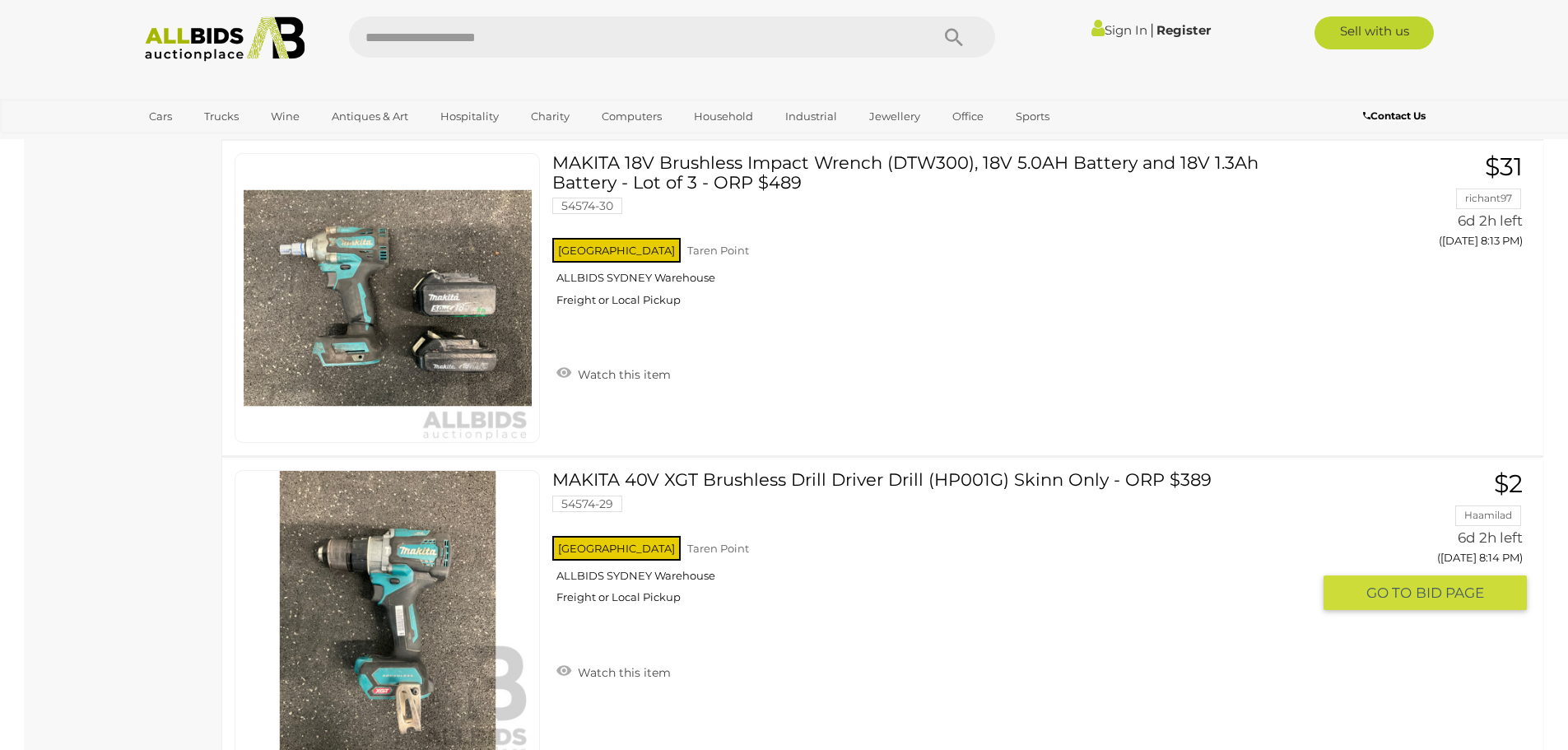
scroll to position [8711, 0]
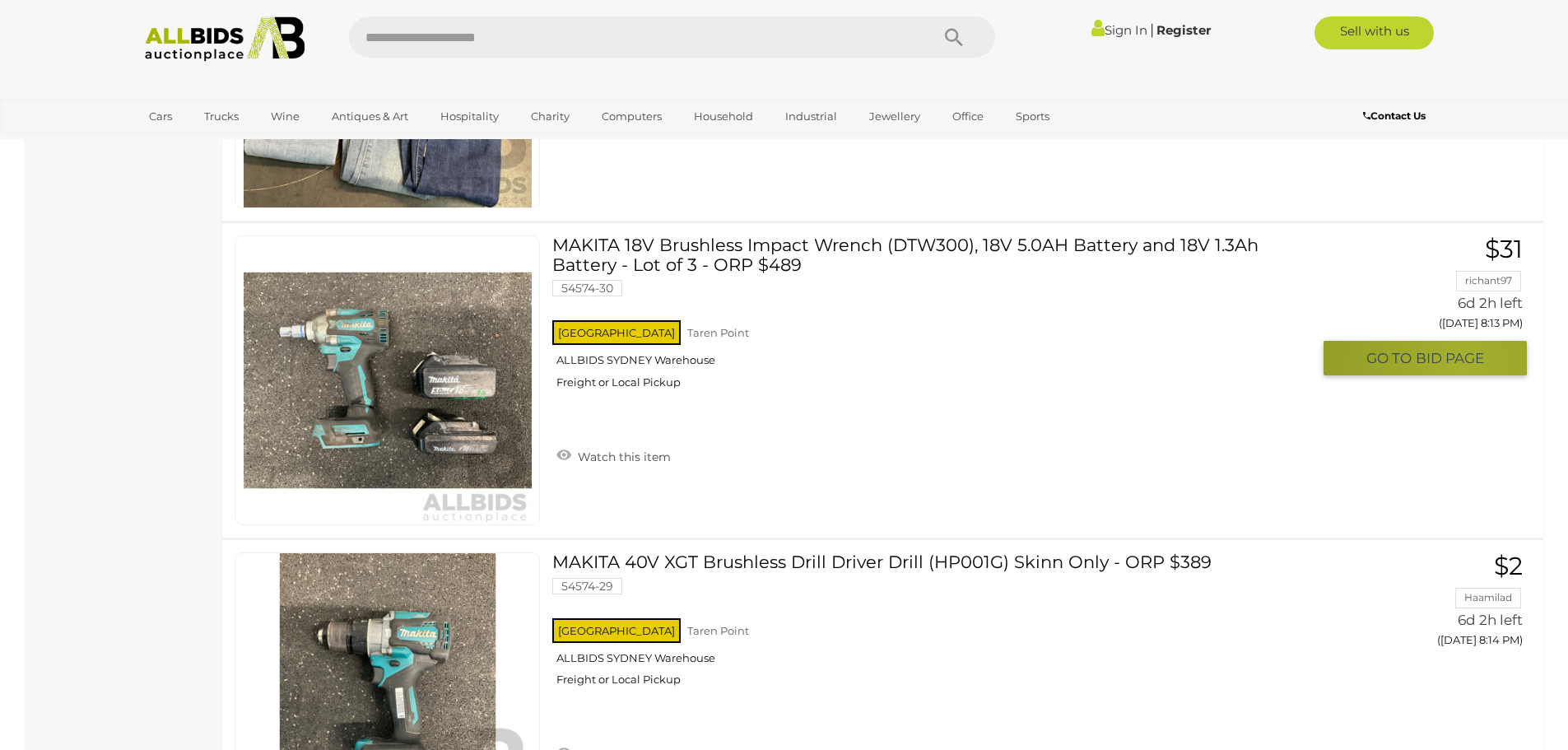
click at [1464, 364] on span "BID PAGE" at bounding box center [1450, 359] width 68 height 19
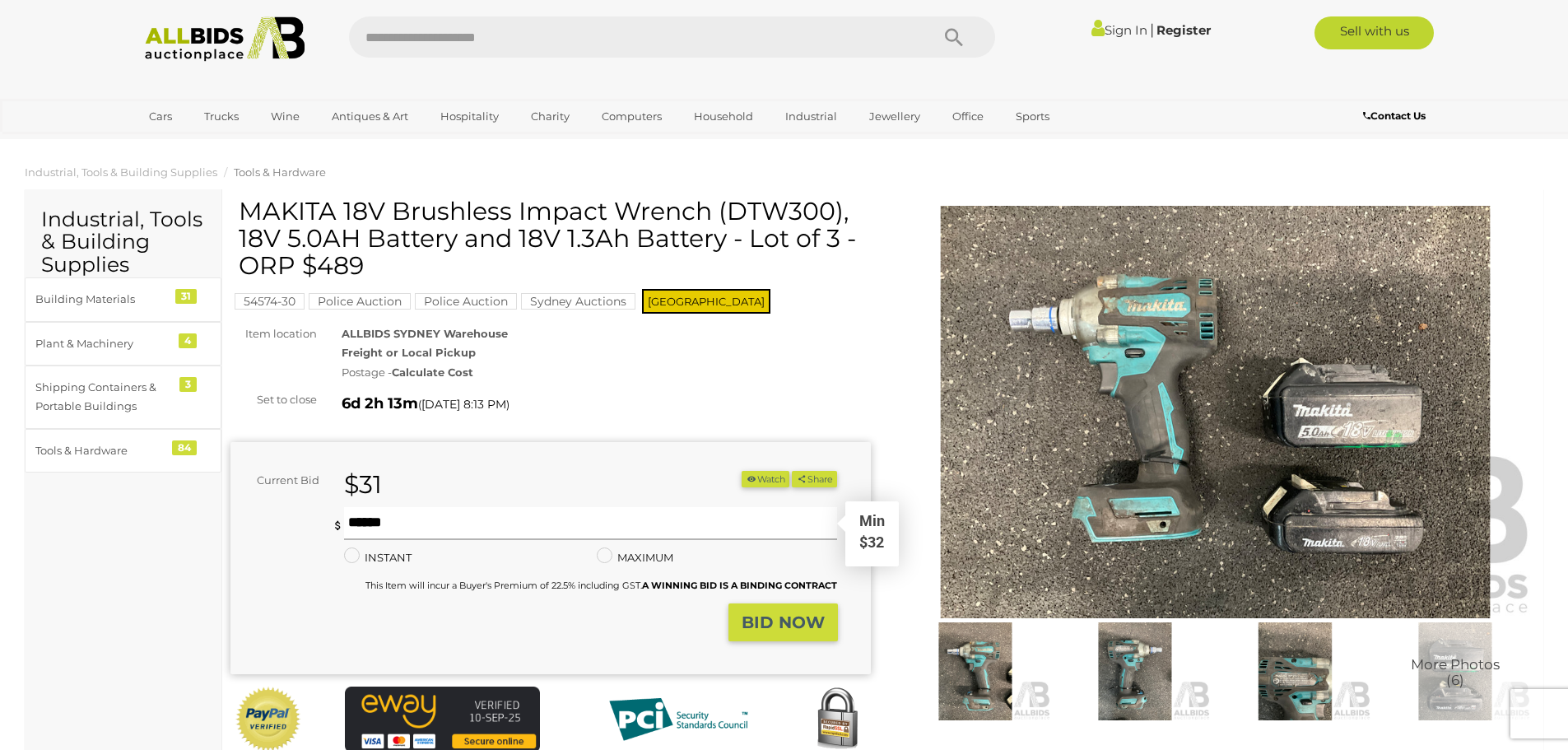
click at [457, 518] on input "text" at bounding box center [590, 524] width 494 height 33
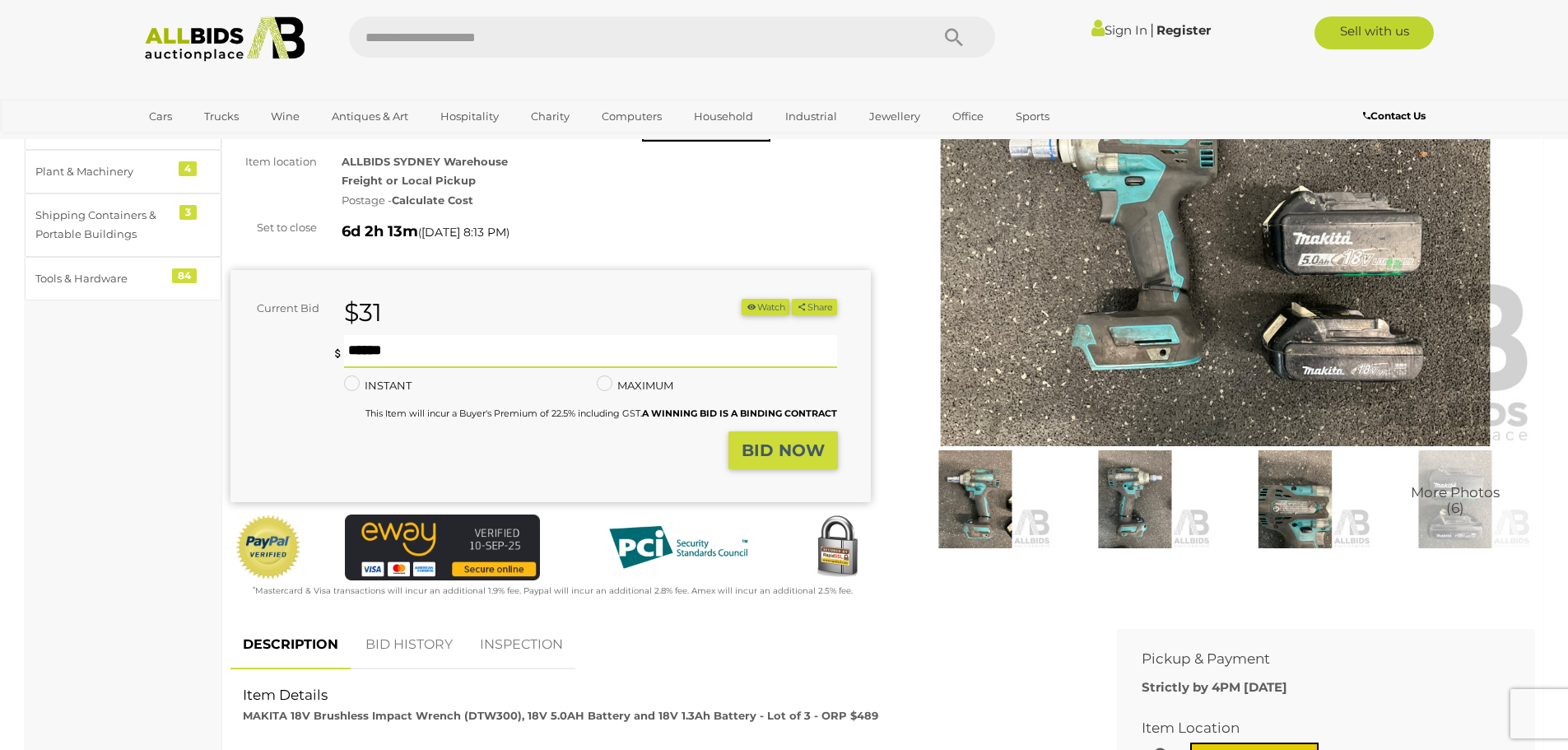
scroll to position [494, 0]
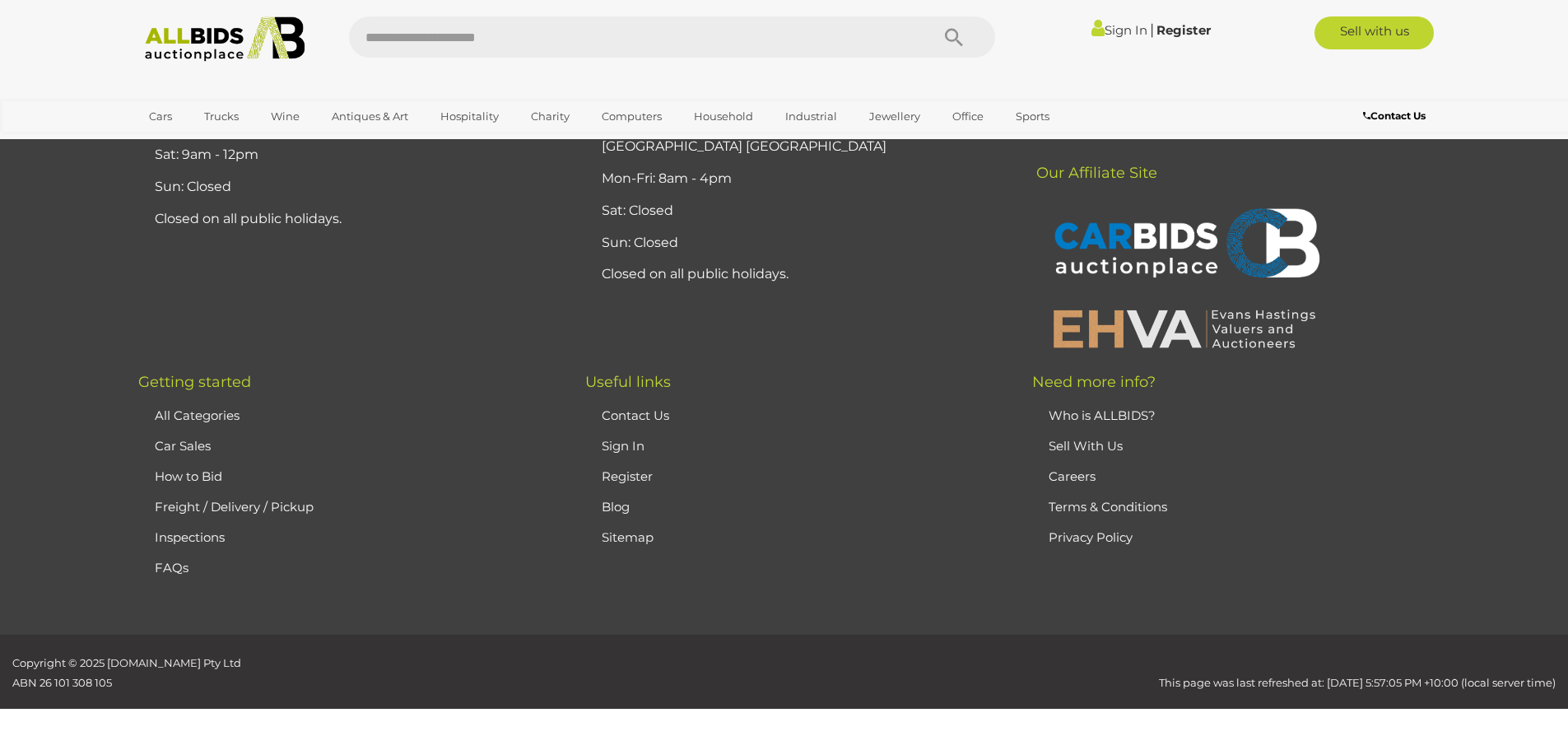
scroll to position [643, 0]
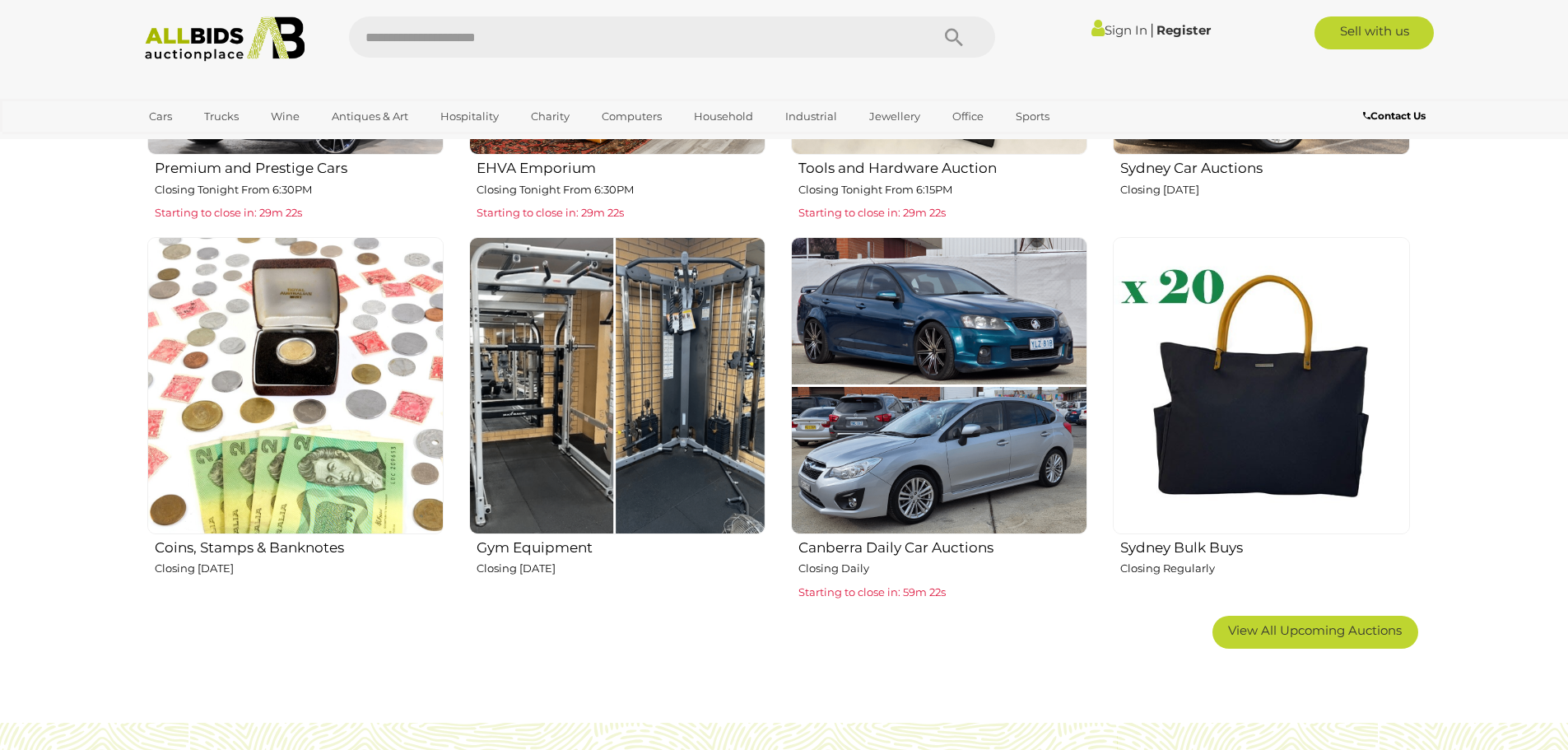
scroll to position [1070, 0]
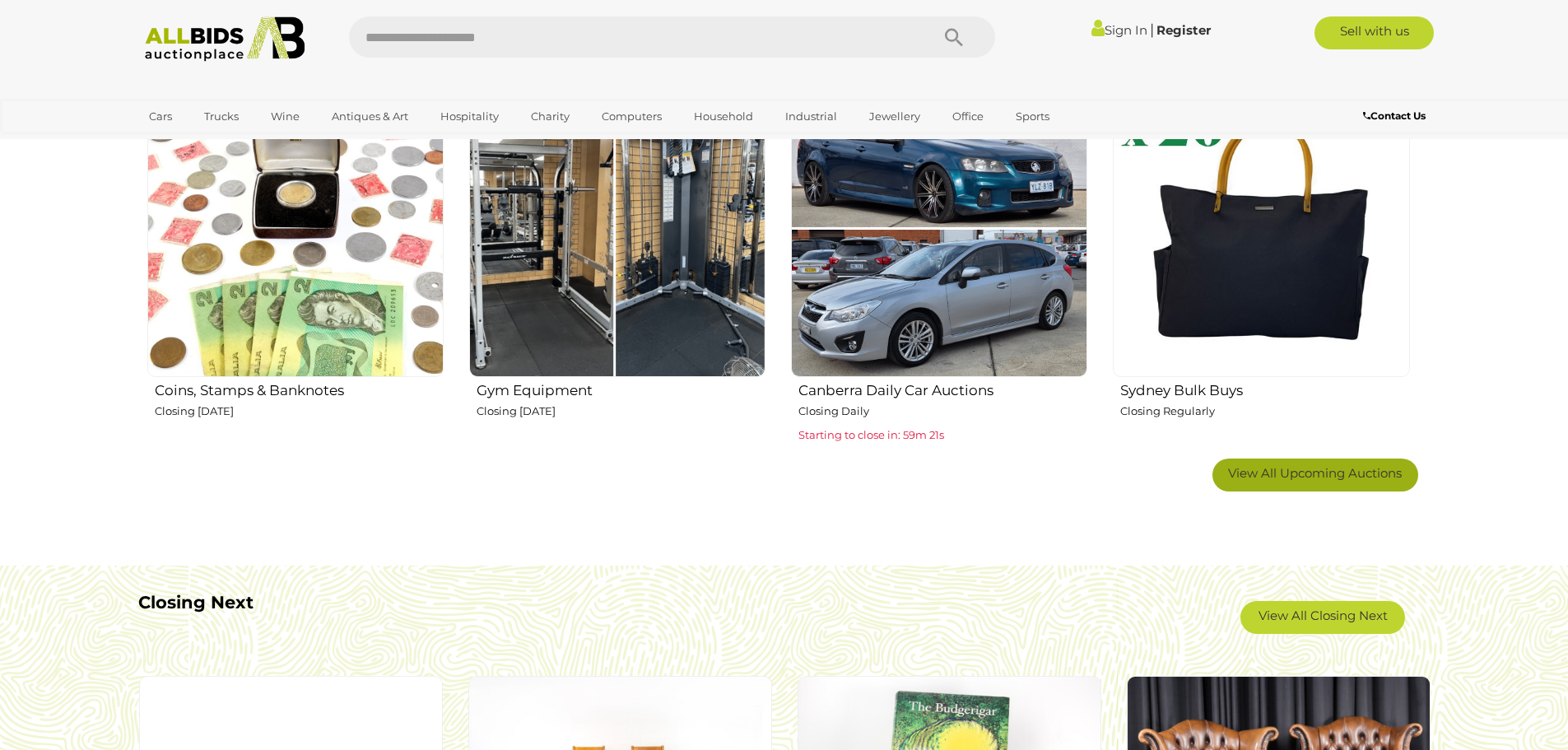
click at [1329, 477] on span "View All Upcoming Auctions" at bounding box center [1315, 473] width 174 height 16
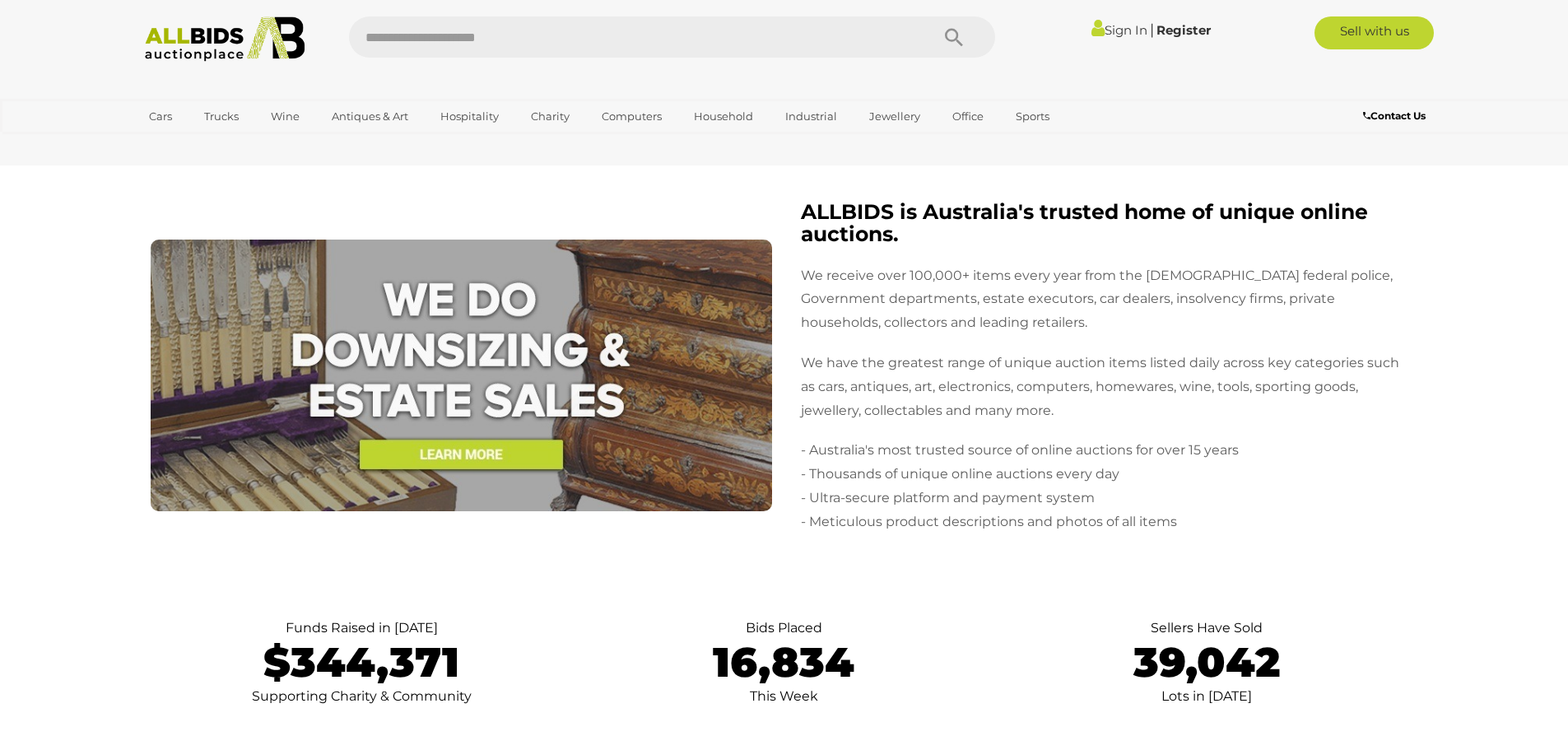
scroll to position [4694, 0]
